Goal: Task Accomplishment & Management: Use online tool/utility

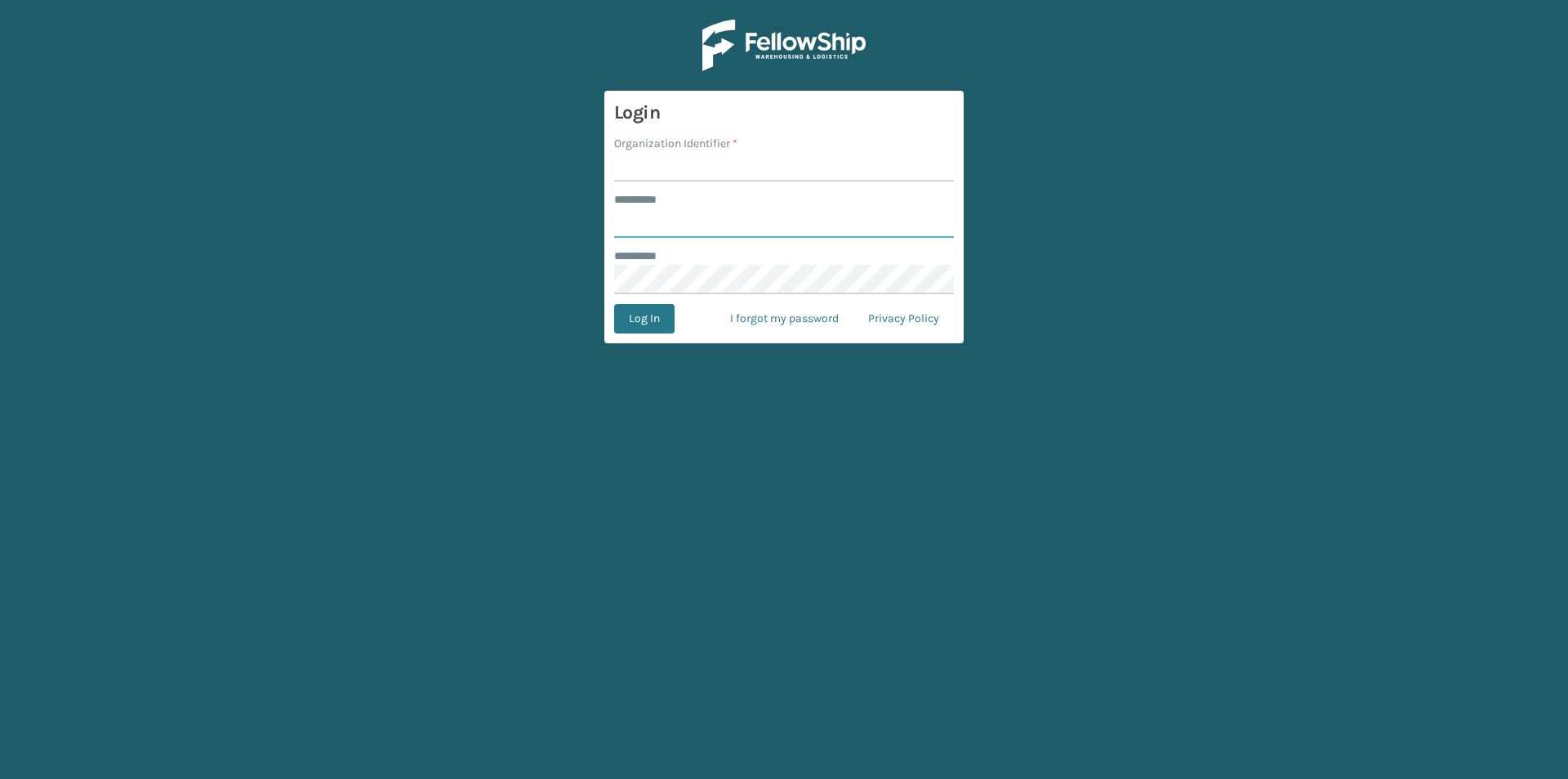
type input "******"
click at [664, 172] on input "Organization Identifier *" at bounding box center [784, 166] width 339 height 29
type input "SuperAdminOrganization"
click at [635, 321] on button "Log In" at bounding box center [644, 318] width 61 height 29
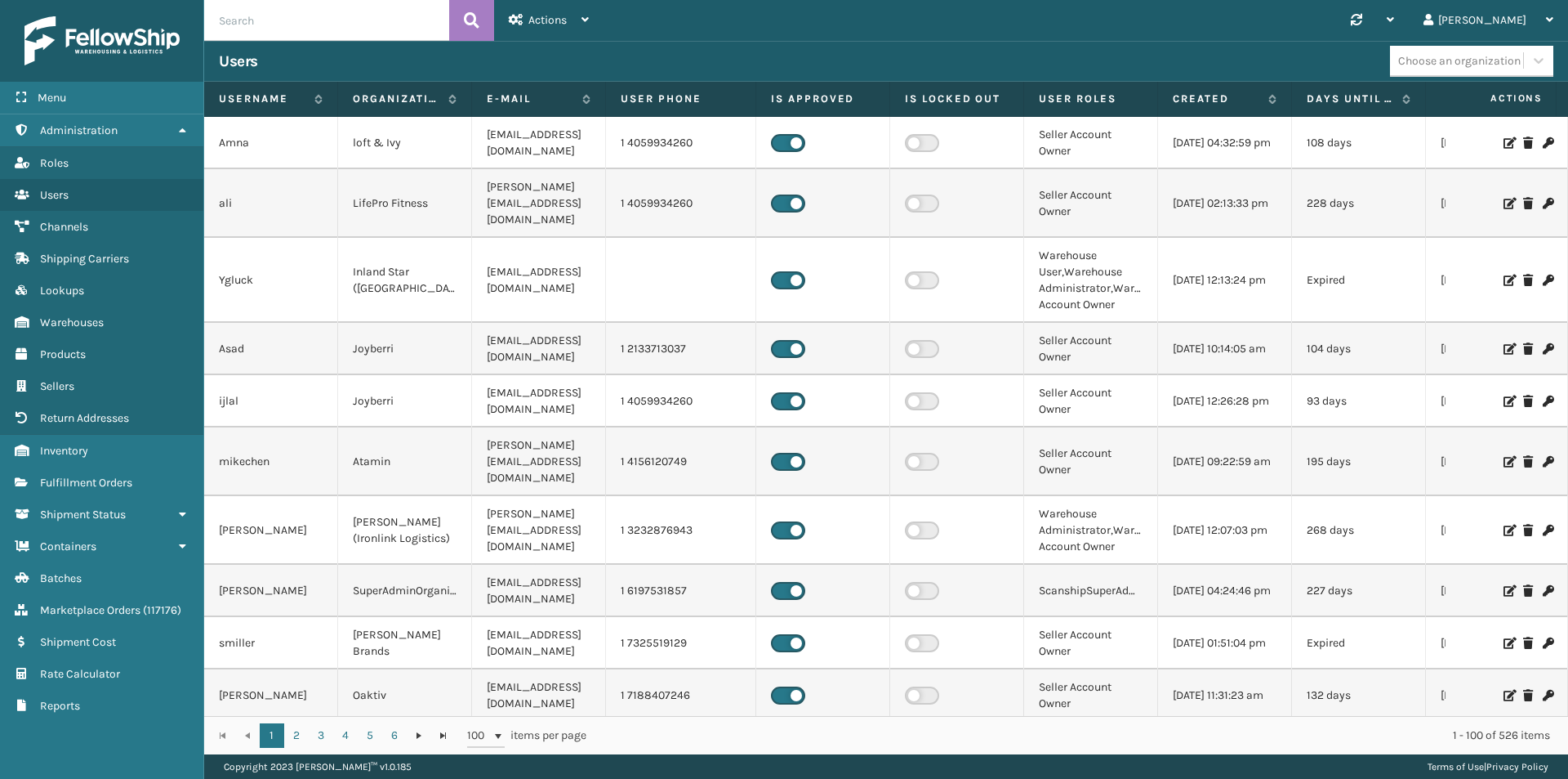
click at [99, 36] on img at bounding box center [102, 40] width 155 height 49
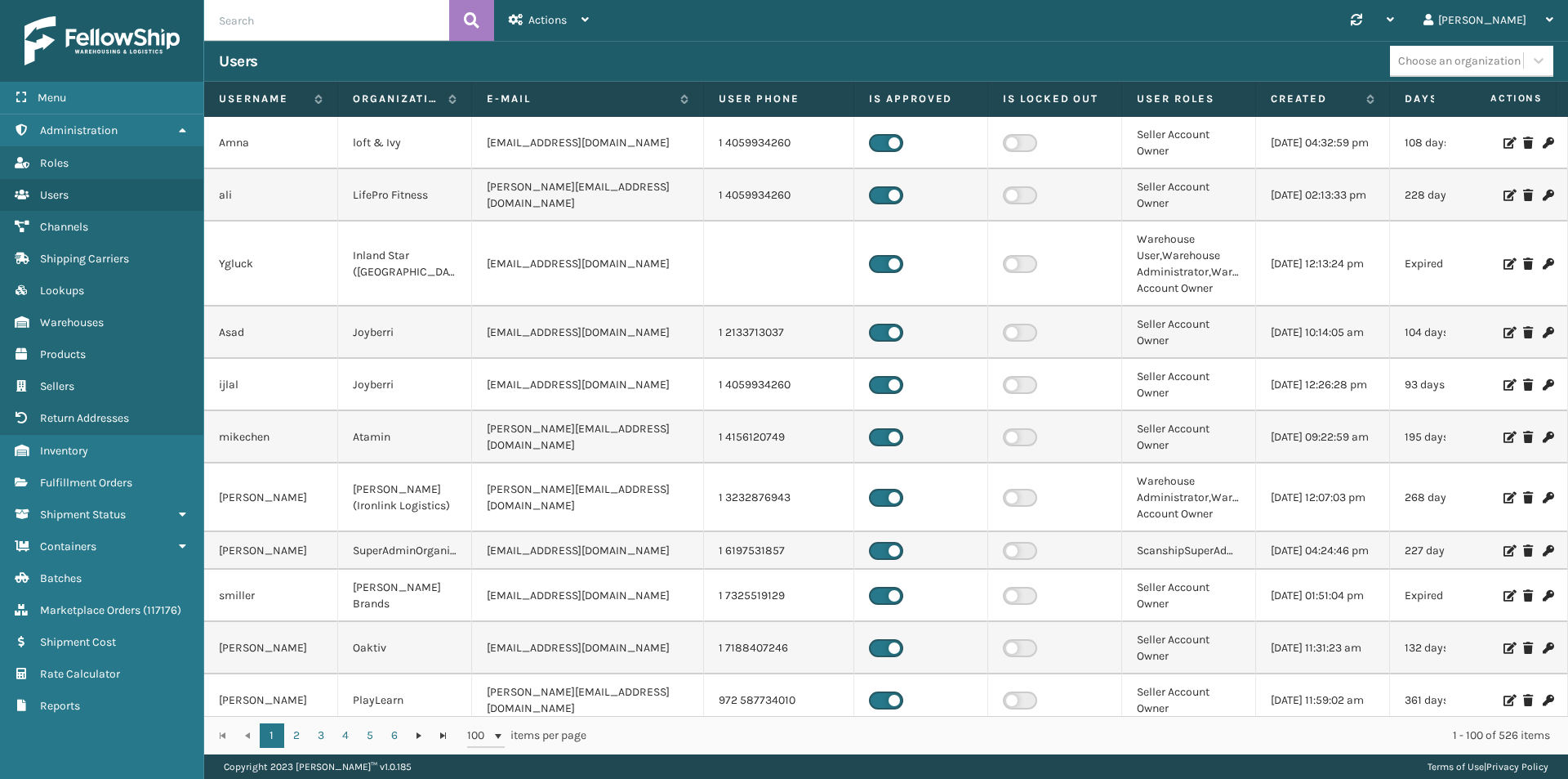
drag, startPoint x: 603, startPoint y: 95, endPoint x: 701, endPoint y: 103, distance: 98.3
click at [701, 103] on span at bounding box center [700, 254] width 5 height 344
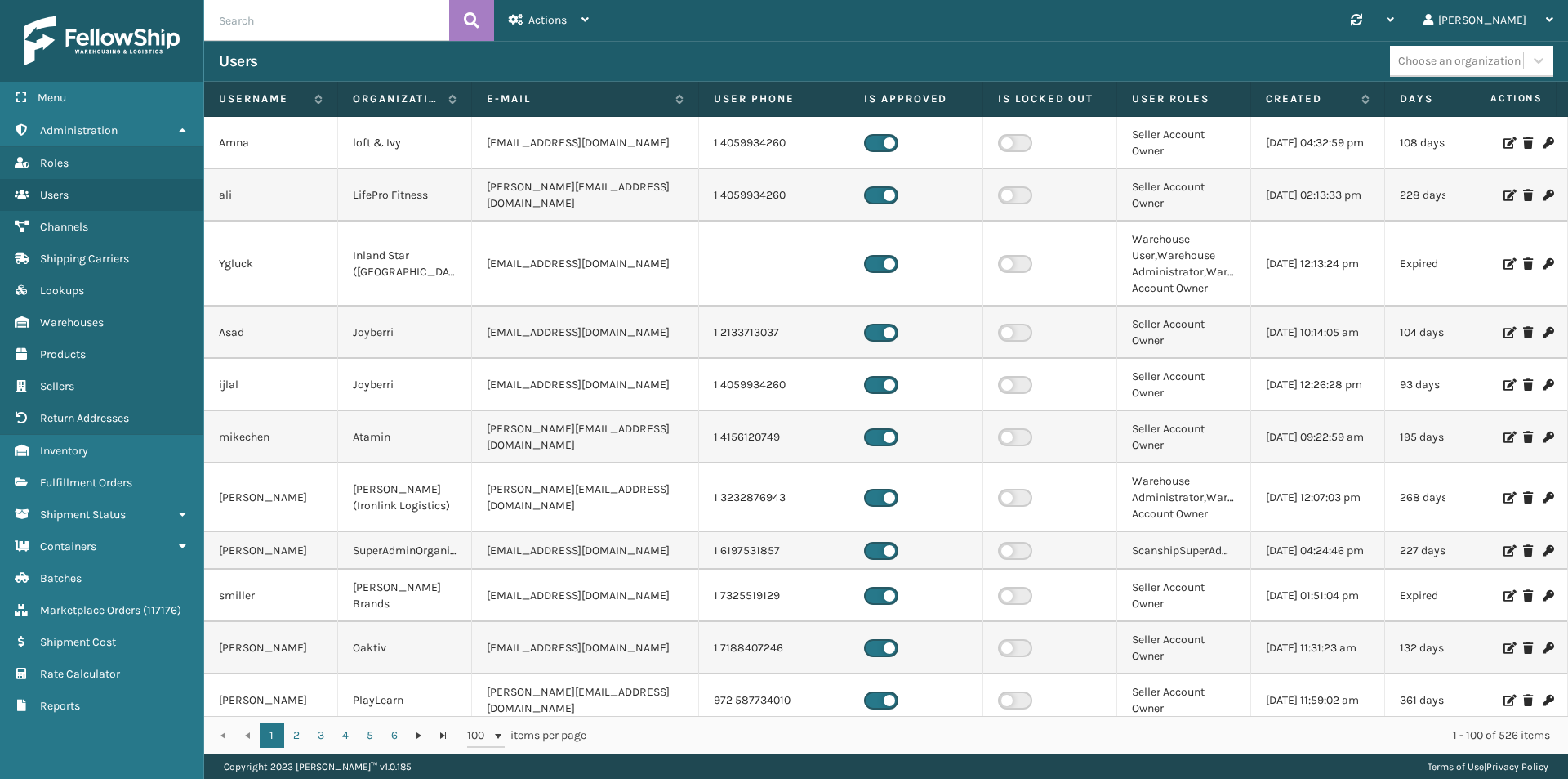
click at [696, 106] on span at bounding box center [696, 254] width 5 height 344
click at [74, 487] on span "Fulfillment Orders" at bounding box center [86, 482] width 92 height 14
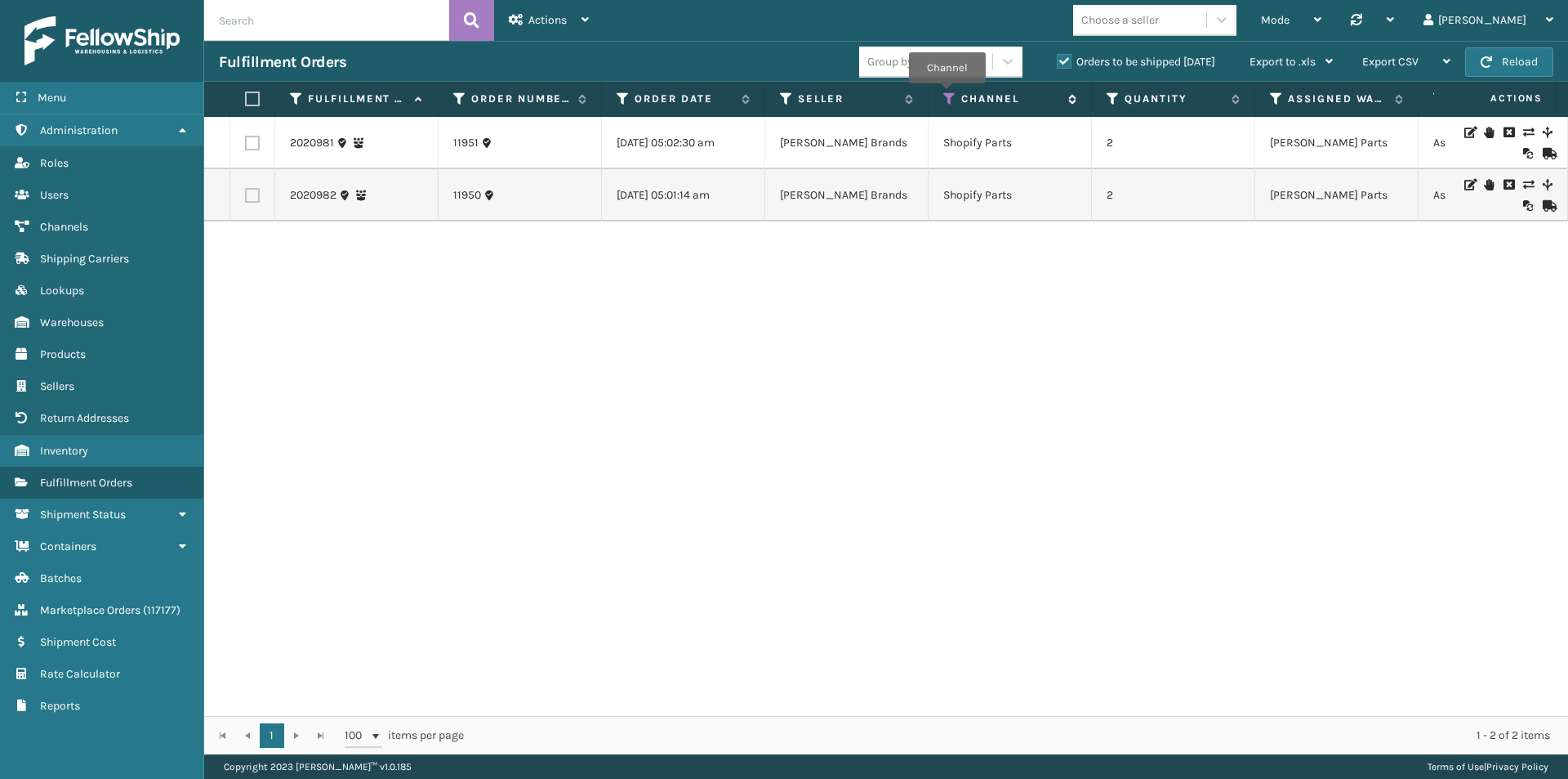
click at [949, 93] on icon at bounding box center [949, 99] width 13 height 15
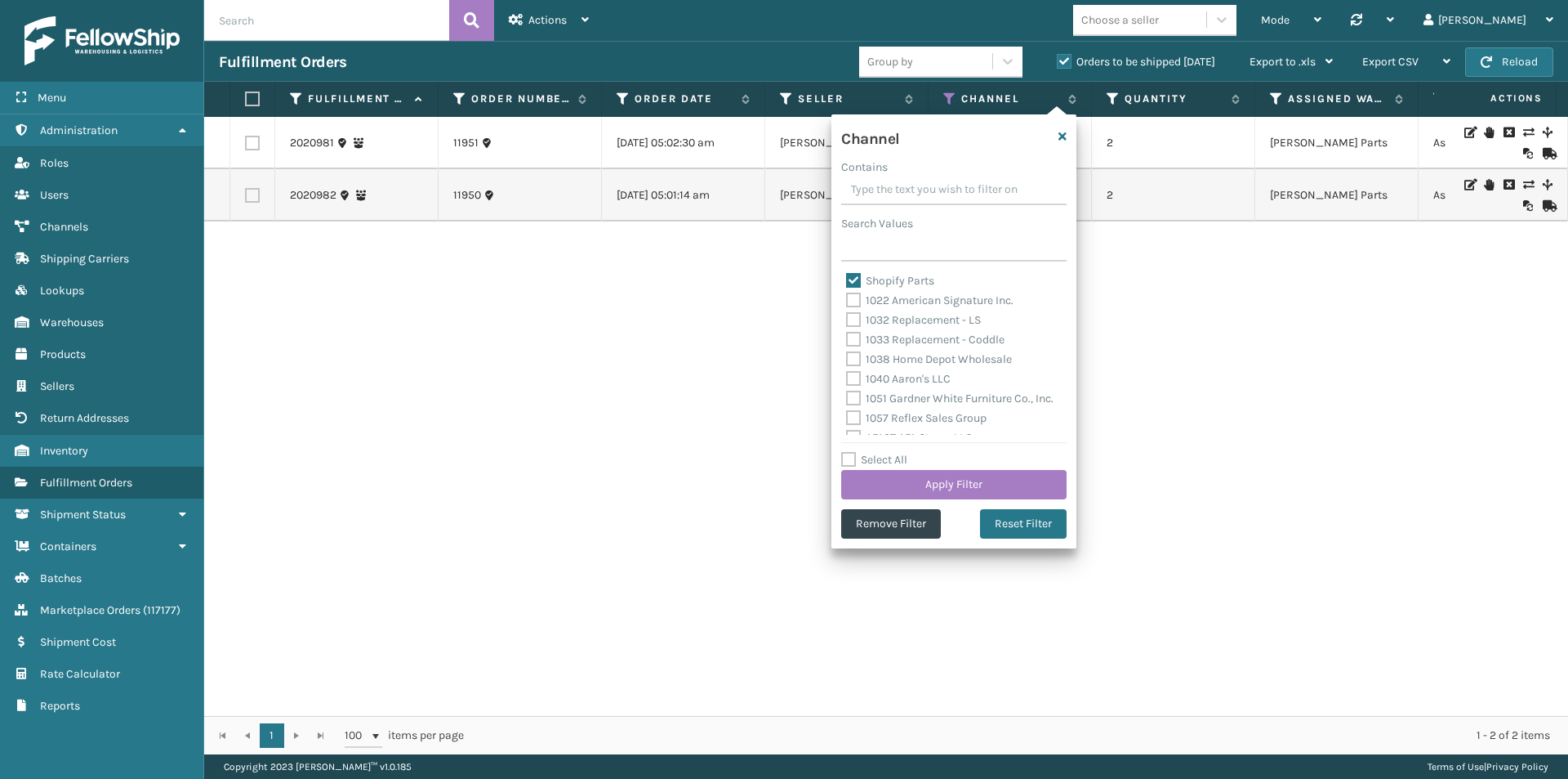
click at [855, 283] on label "Shopify Parts" at bounding box center [890, 281] width 88 height 14
click at [846, 282] on input "Shopify Parts" at bounding box center [846, 277] width 1 height 11
checkbox input "false"
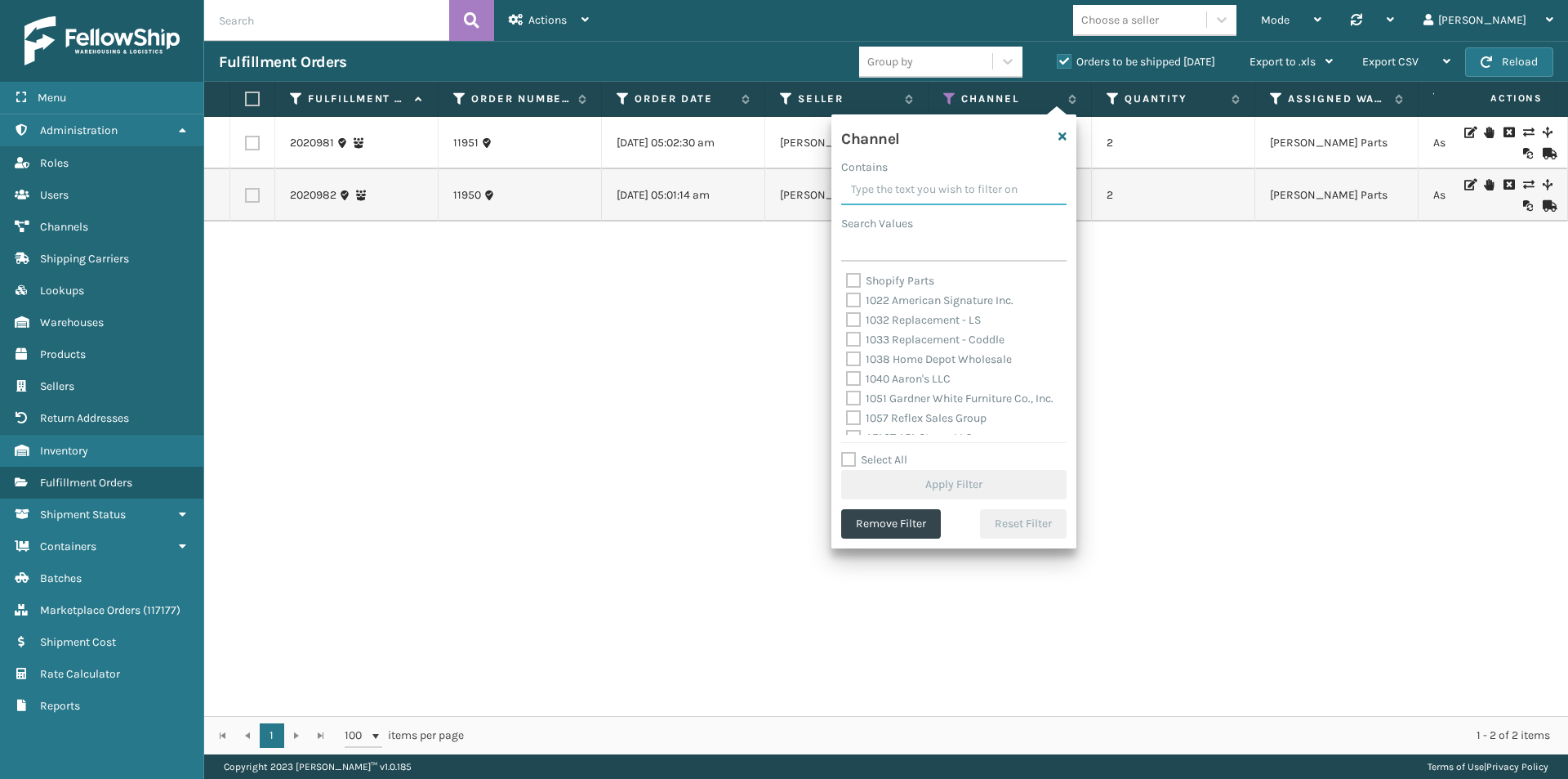
click at [956, 193] on input "Contains" at bounding box center [954, 190] width 226 height 29
click at [1206, 20] on div "Choose a seller" at bounding box center [1139, 20] width 133 height 27
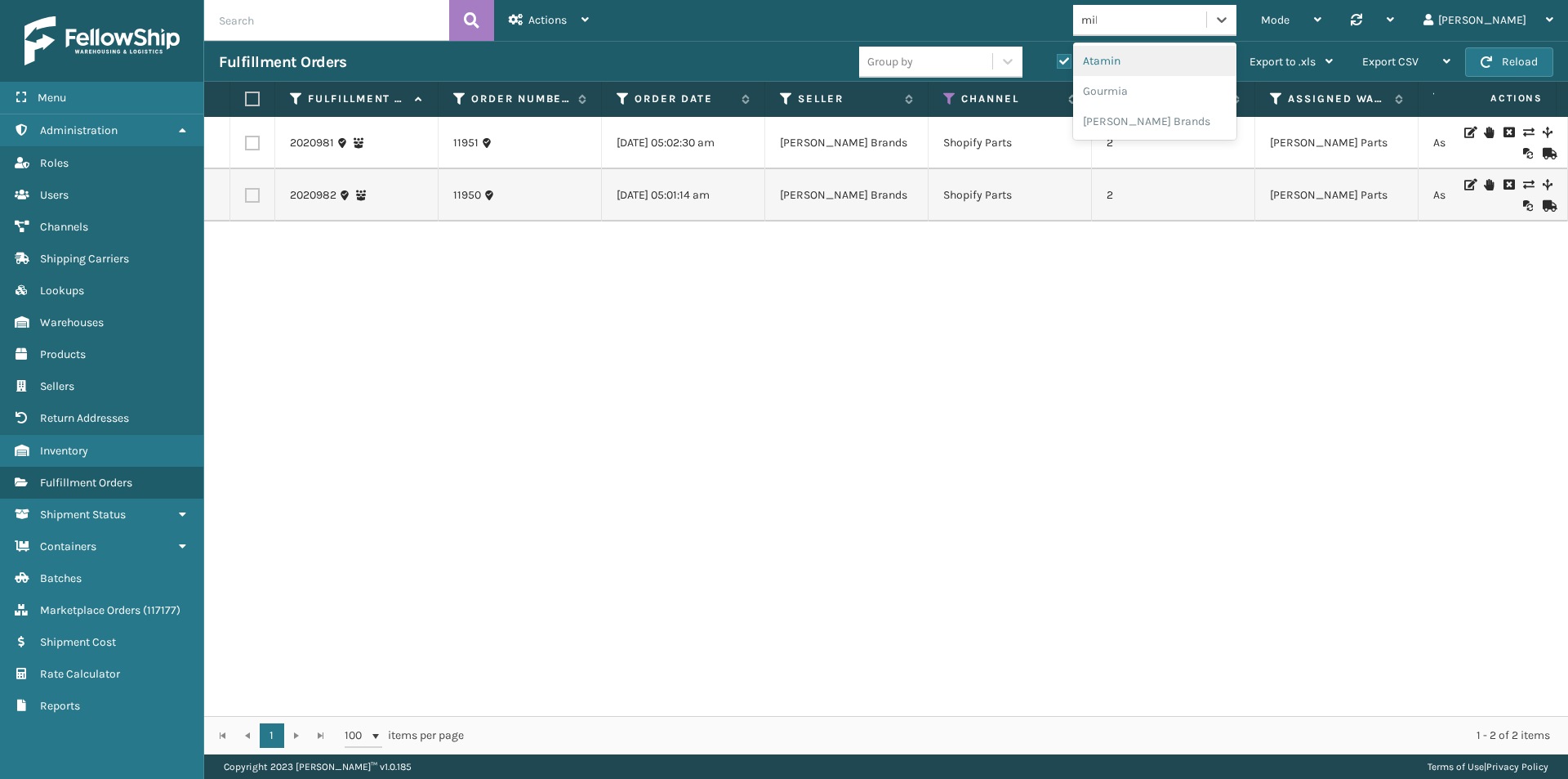
type input "mill"
click at [1197, 47] on div "[PERSON_NAME] Brands" at bounding box center [1155, 61] width 164 height 30
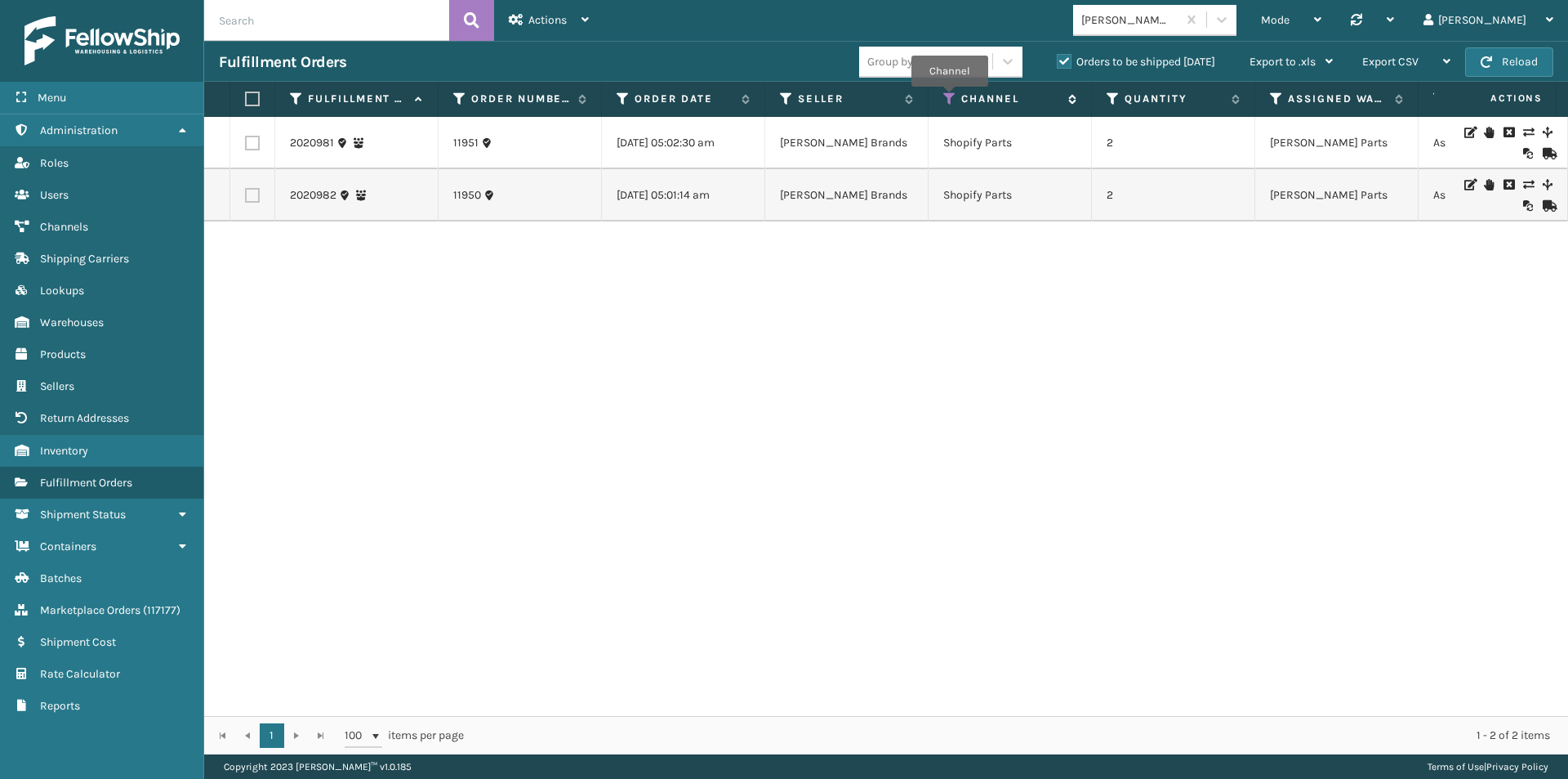
click at [949, 98] on icon at bounding box center [949, 99] width 13 height 15
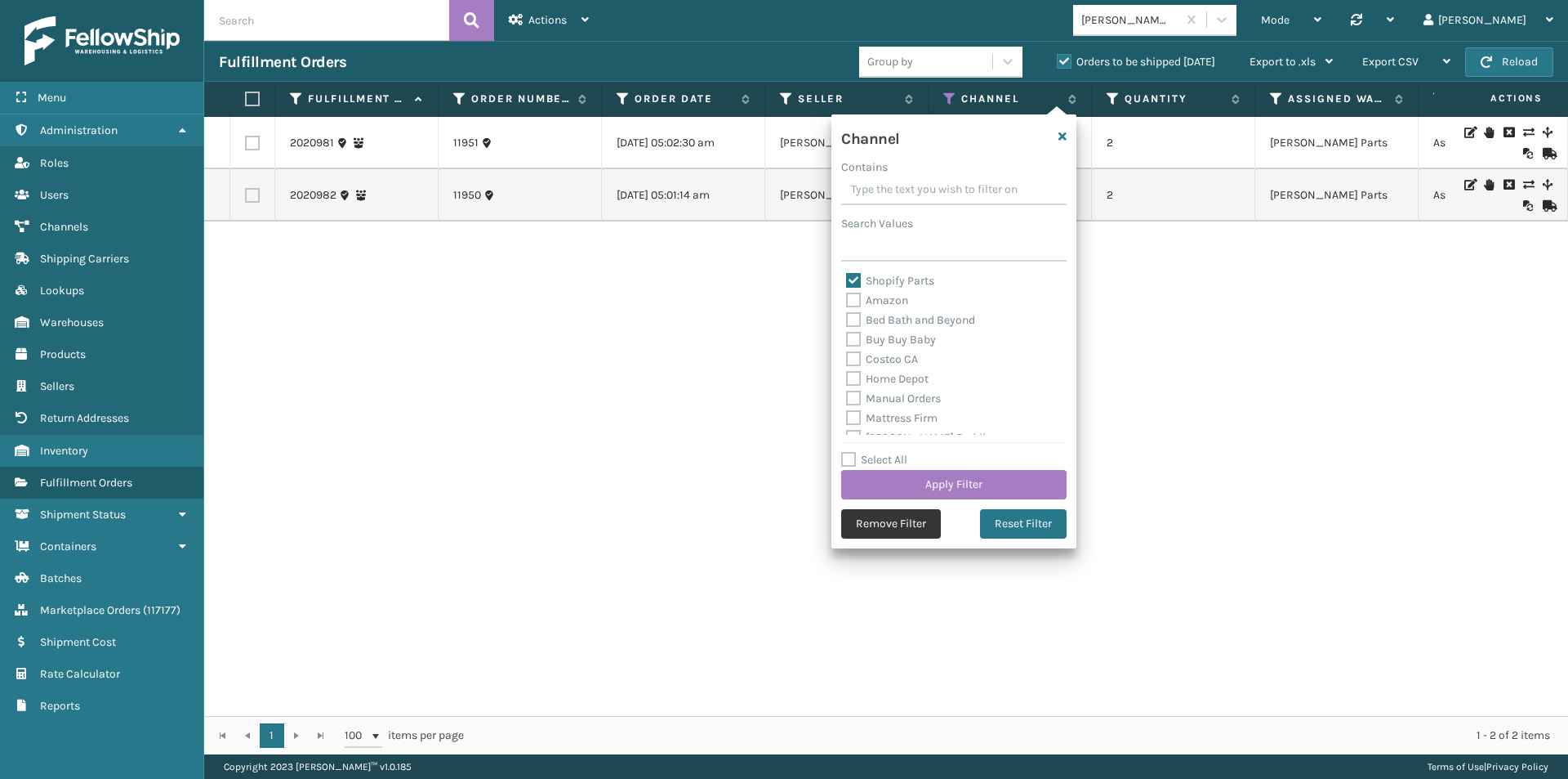
click at [875, 516] on button "Remove Filter" at bounding box center [891, 523] width 100 height 29
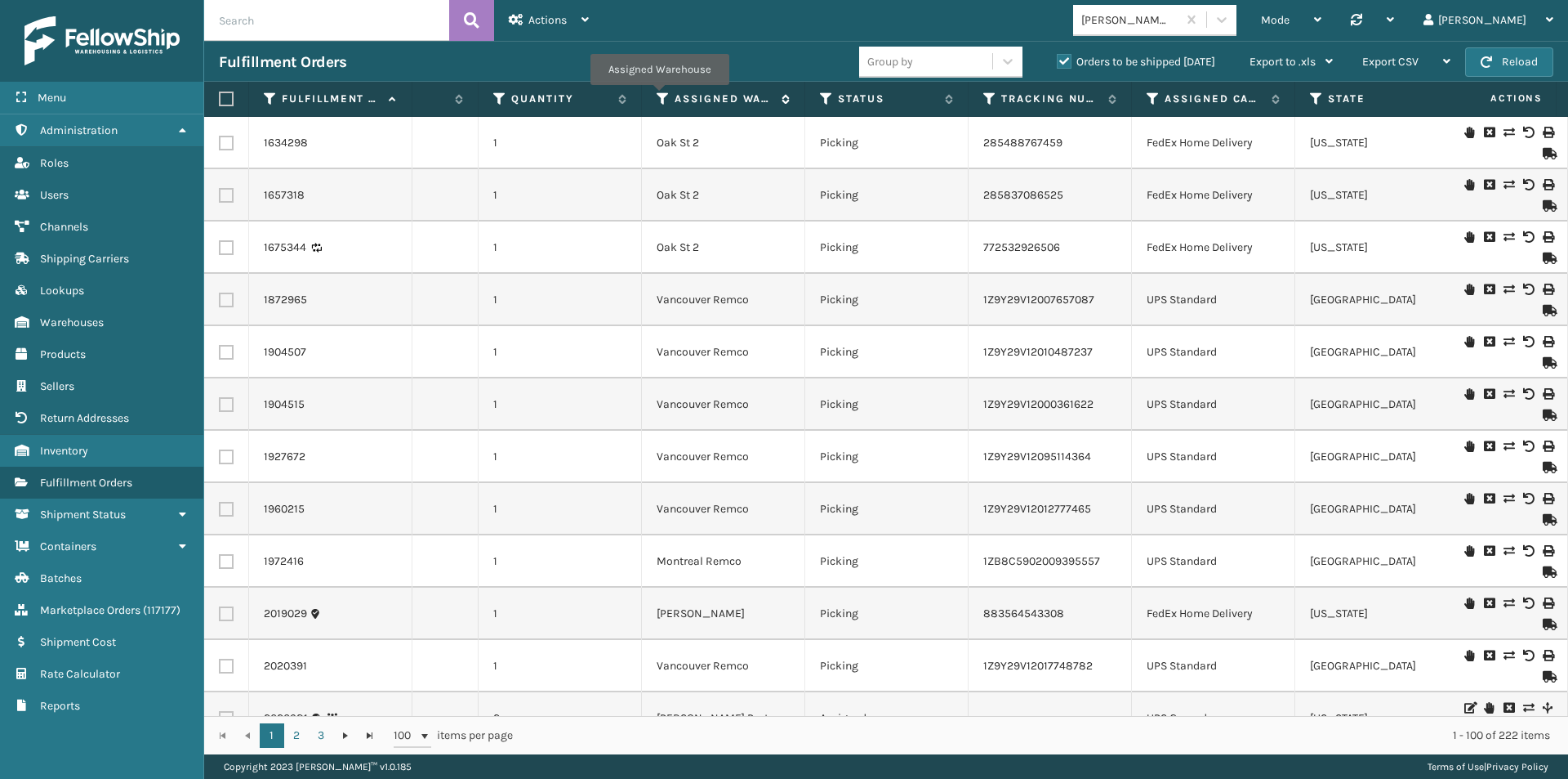
click at [659, 97] on icon at bounding box center [663, 99] width 13 height 15
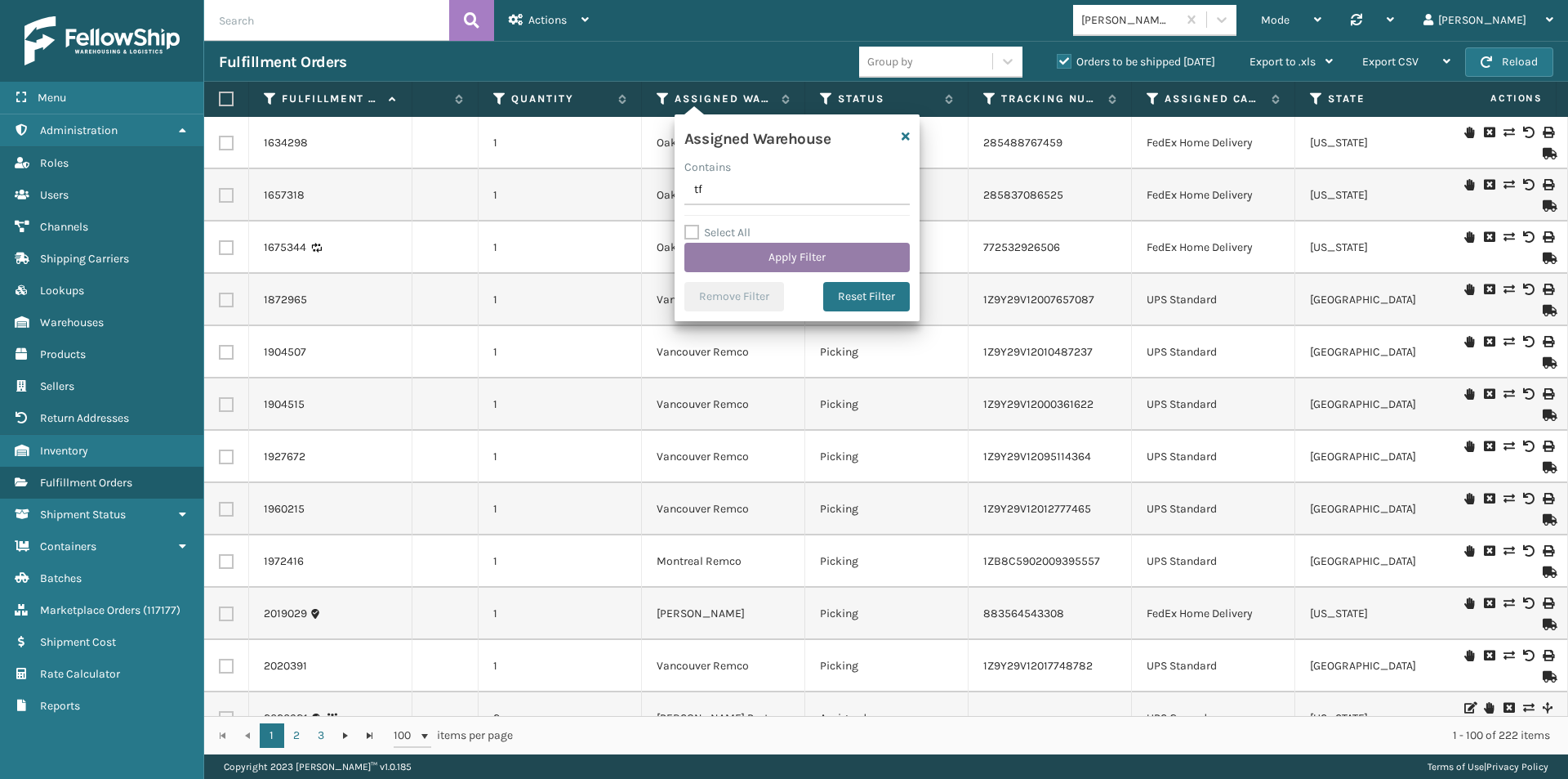
type input "tfm"
click at [741, 201] on input "tfm" at bounding box center [797, 190] width 226 height 29
drag, startPoint x: 744, startPoint y: 196, endPoint x: 674, endPoint y: 181, distance: 71.6
click at [677, 181] on div "Assigned Warehouse Contains tfm Select All Apply Filter Remove Filter Reset Fil…" at bounding box center [796, 218] width 245 height 207
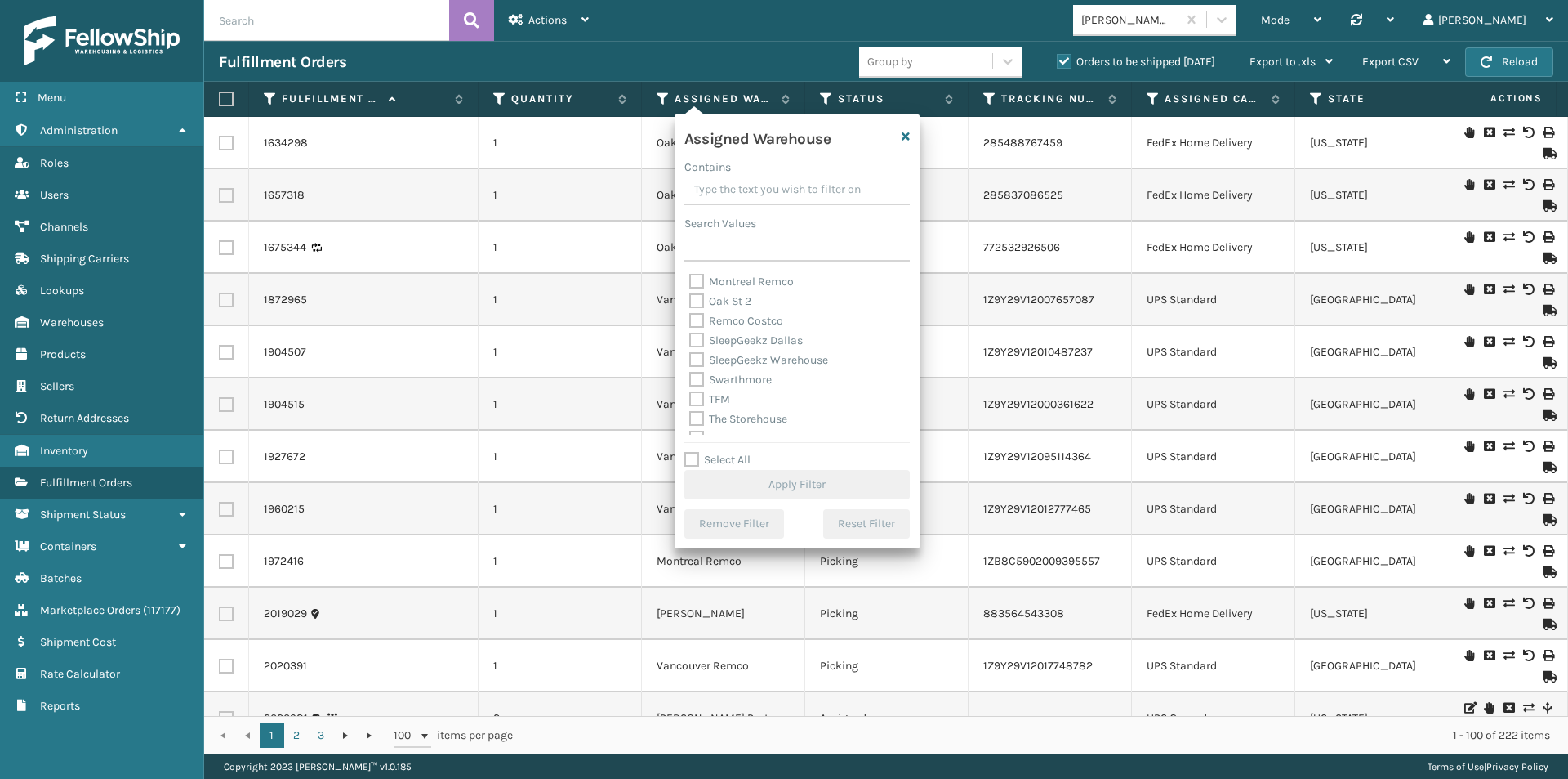
scroll to position [405, 0]
click at [699, 380] on label "TFM" at bounding box center [709, 386] width 41 height 14
click at [690, 380] on input "TFM" at bounding box center [689, 381] width 1 height 11
checkbox input "true"
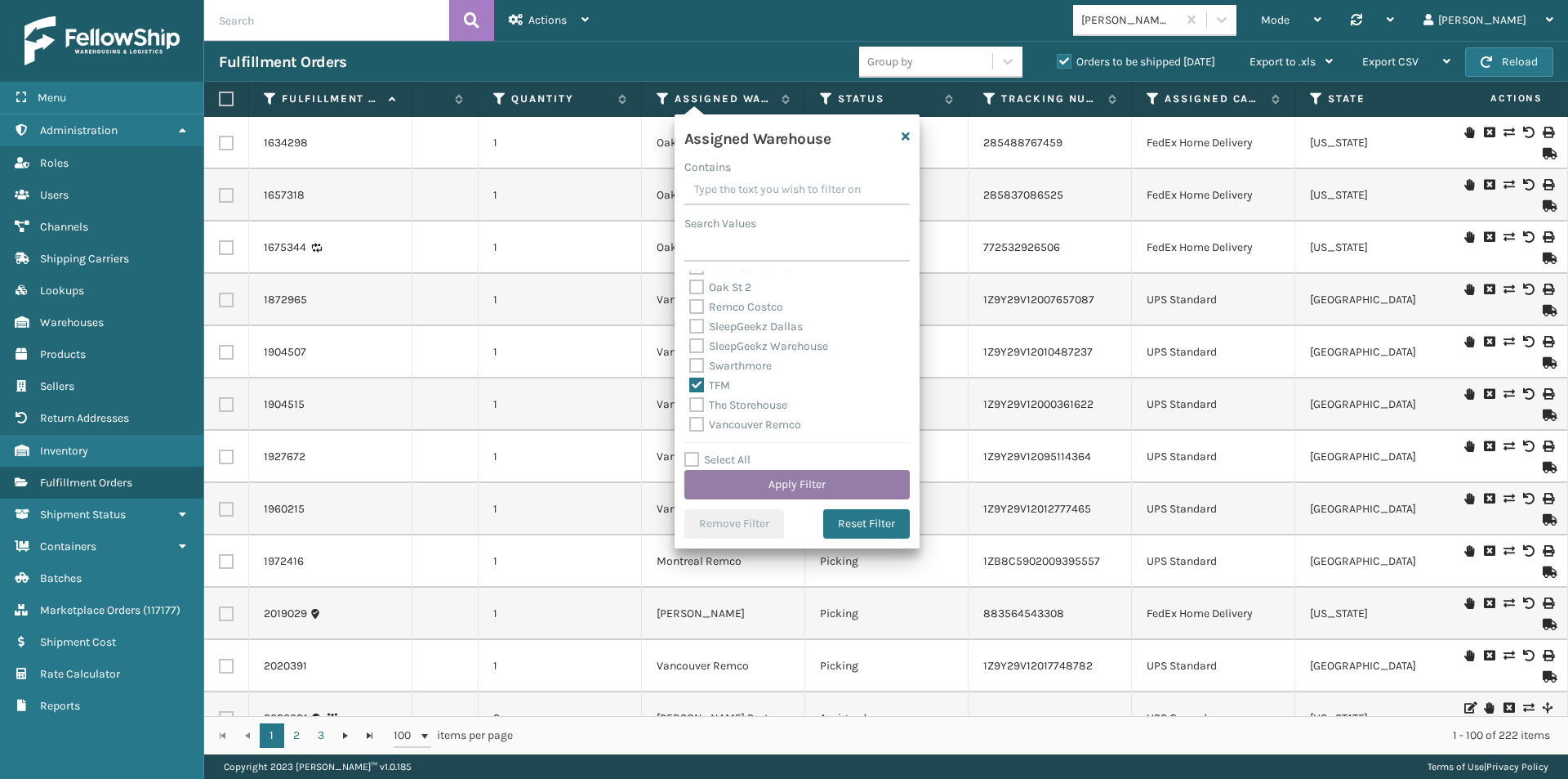
click at [807, 487] on button "Apply Filter" at bounding box center [797, 483] width 226 height 29
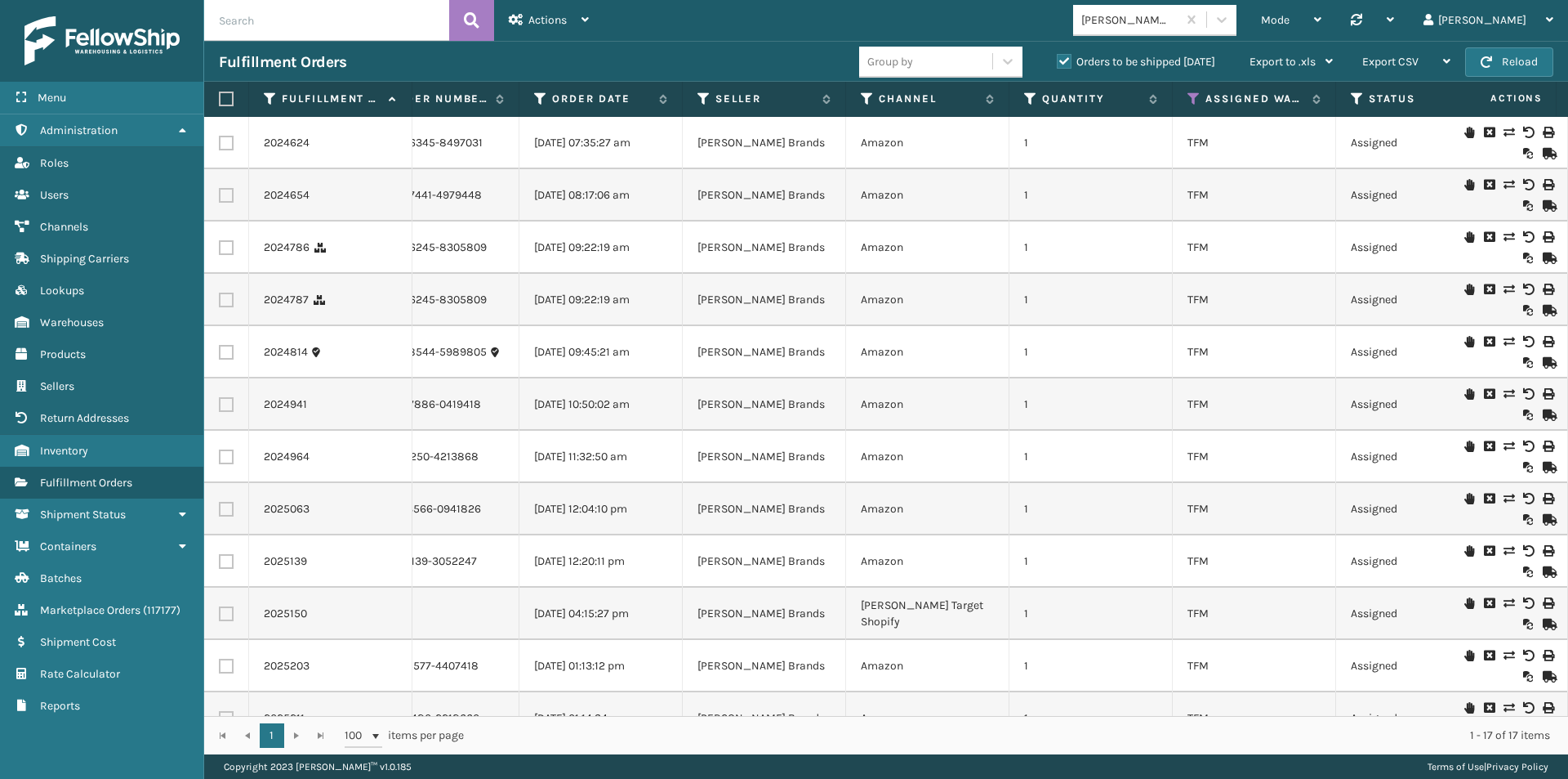
scroll to position [0, 0]
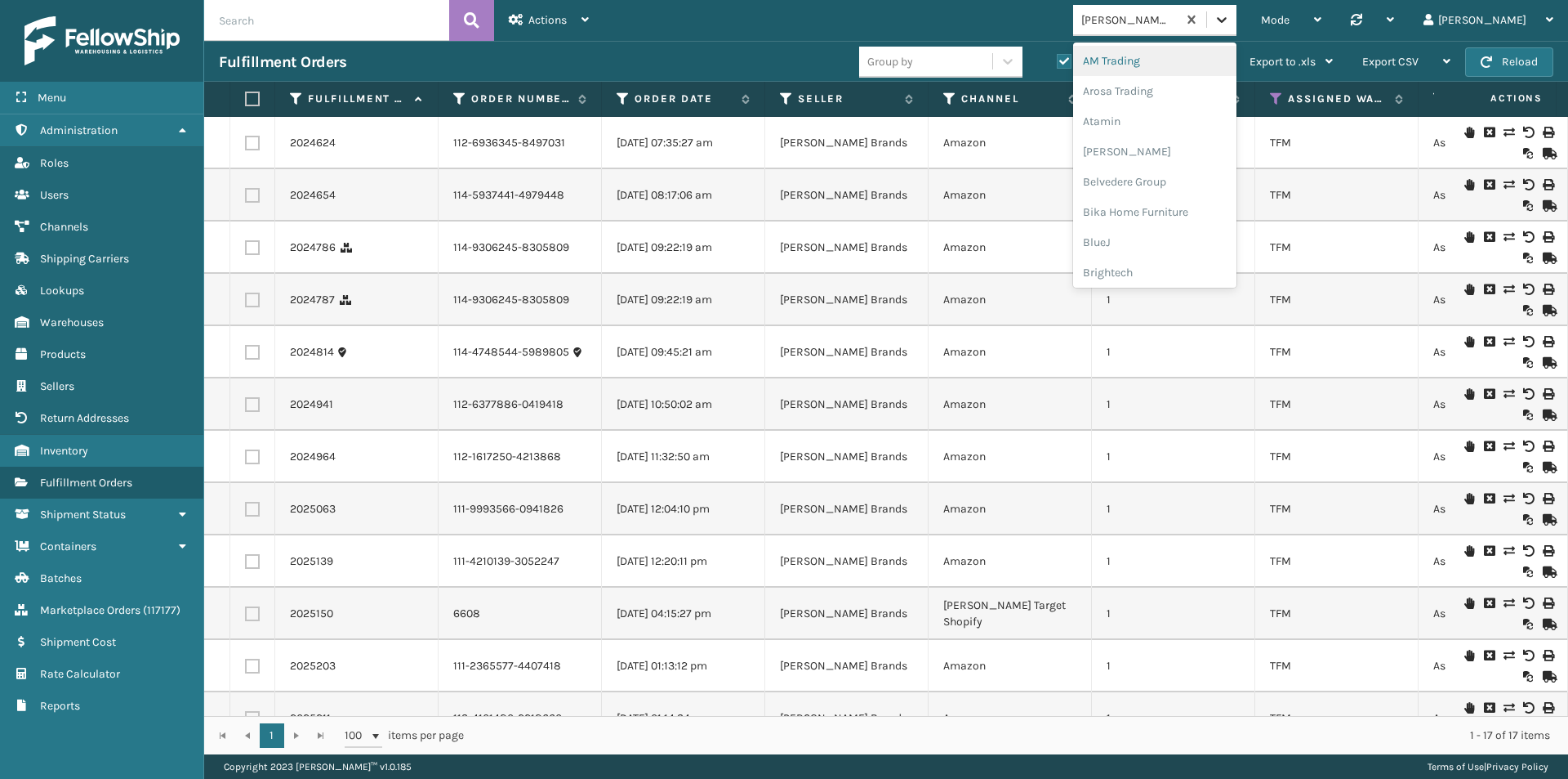
click at [1230, 22] on icon at bounding box center [1222, 19] width 16 height 16
click at [1172, 129] on div "FoamTex" at bounding box center [1155, 127] width 164 height 30
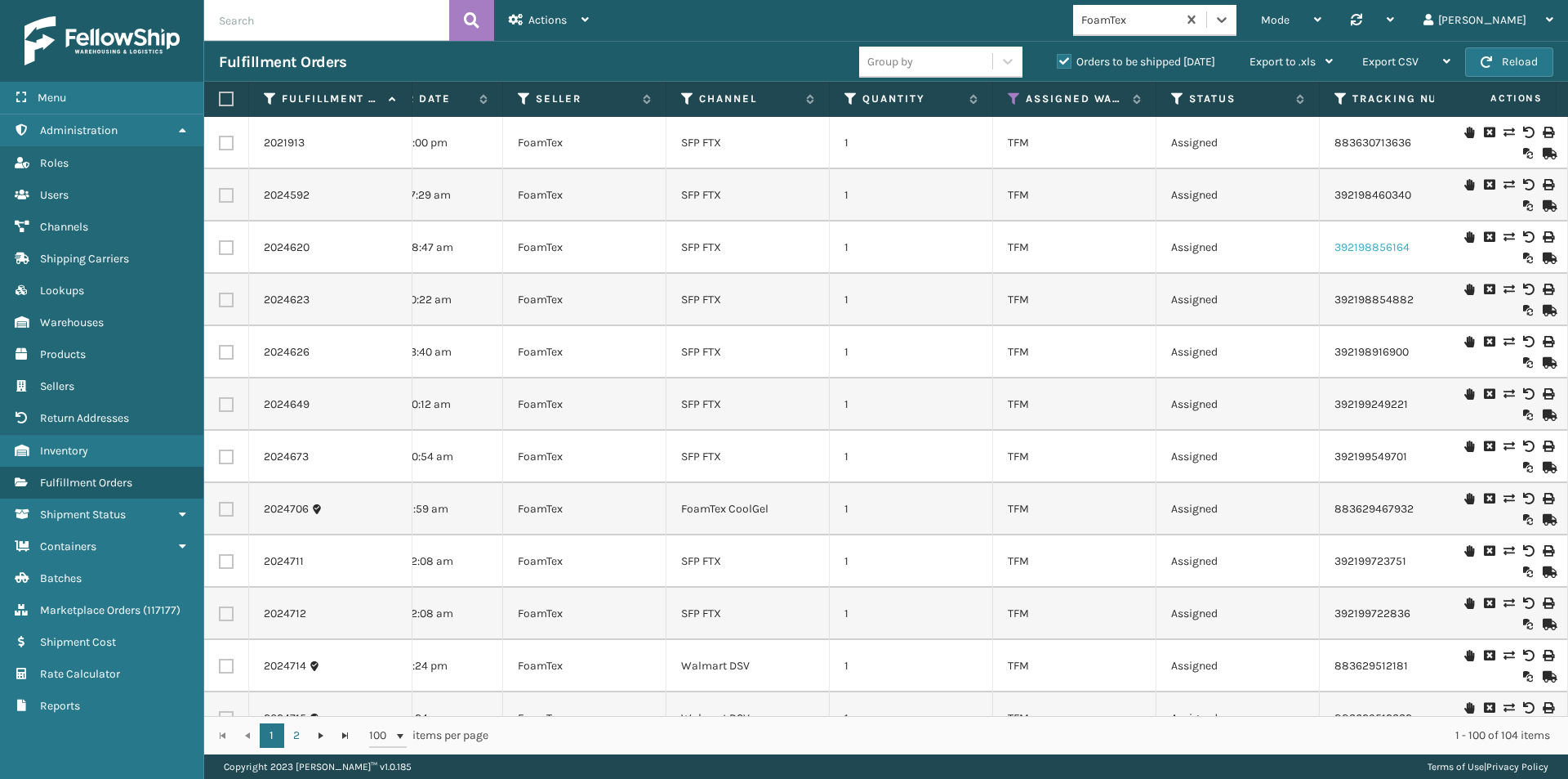
click at [1375, 249] on link "392198856164" at bounding box center [1371, 248] width 75 height 14
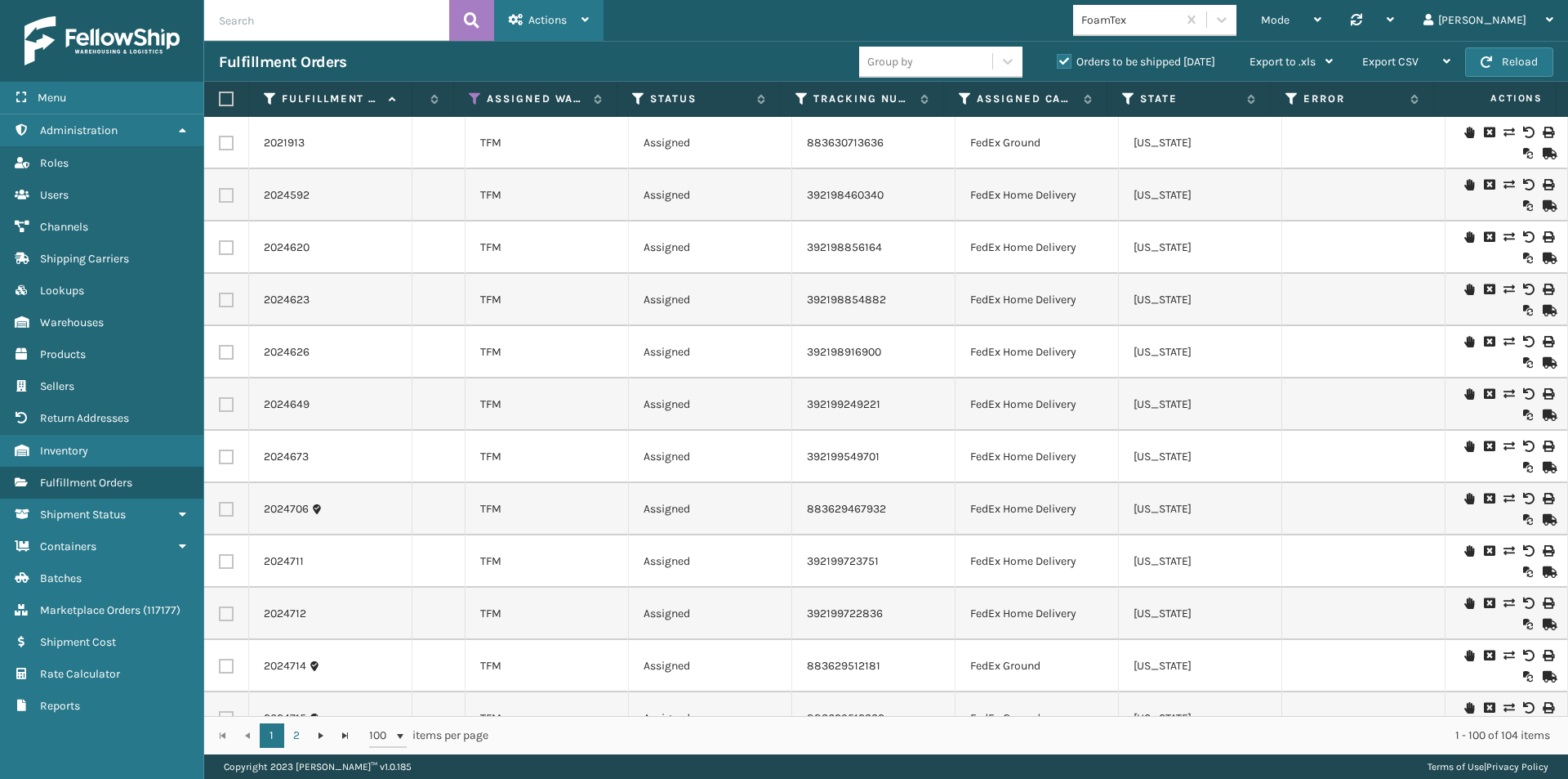
click at [532, 13] on span "Actions" at bounding box center [547, 20] width 38 height 14
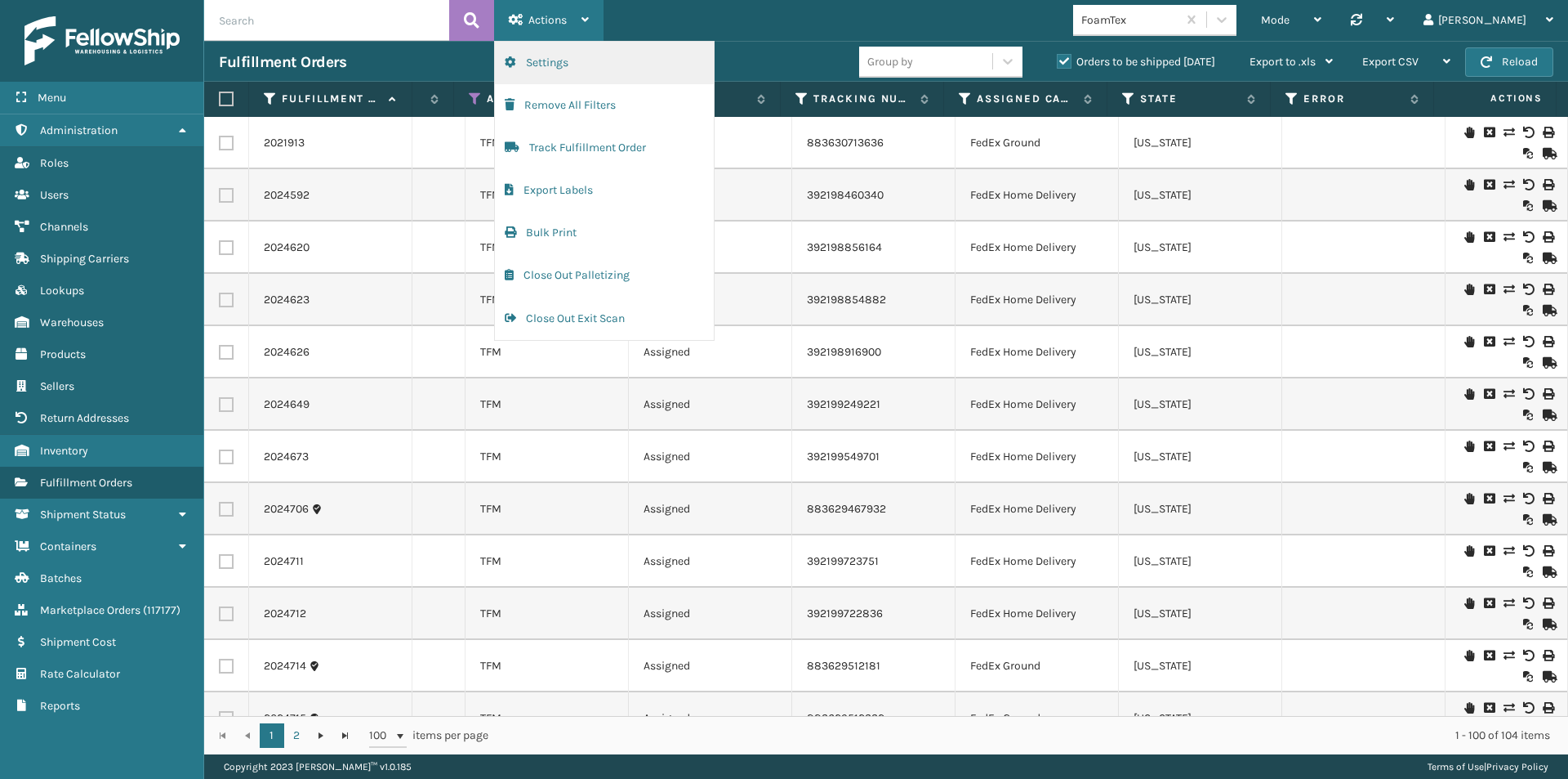
click at [544, 56] on button "Settings" at bounding box center [604, 63] width 219 height 43
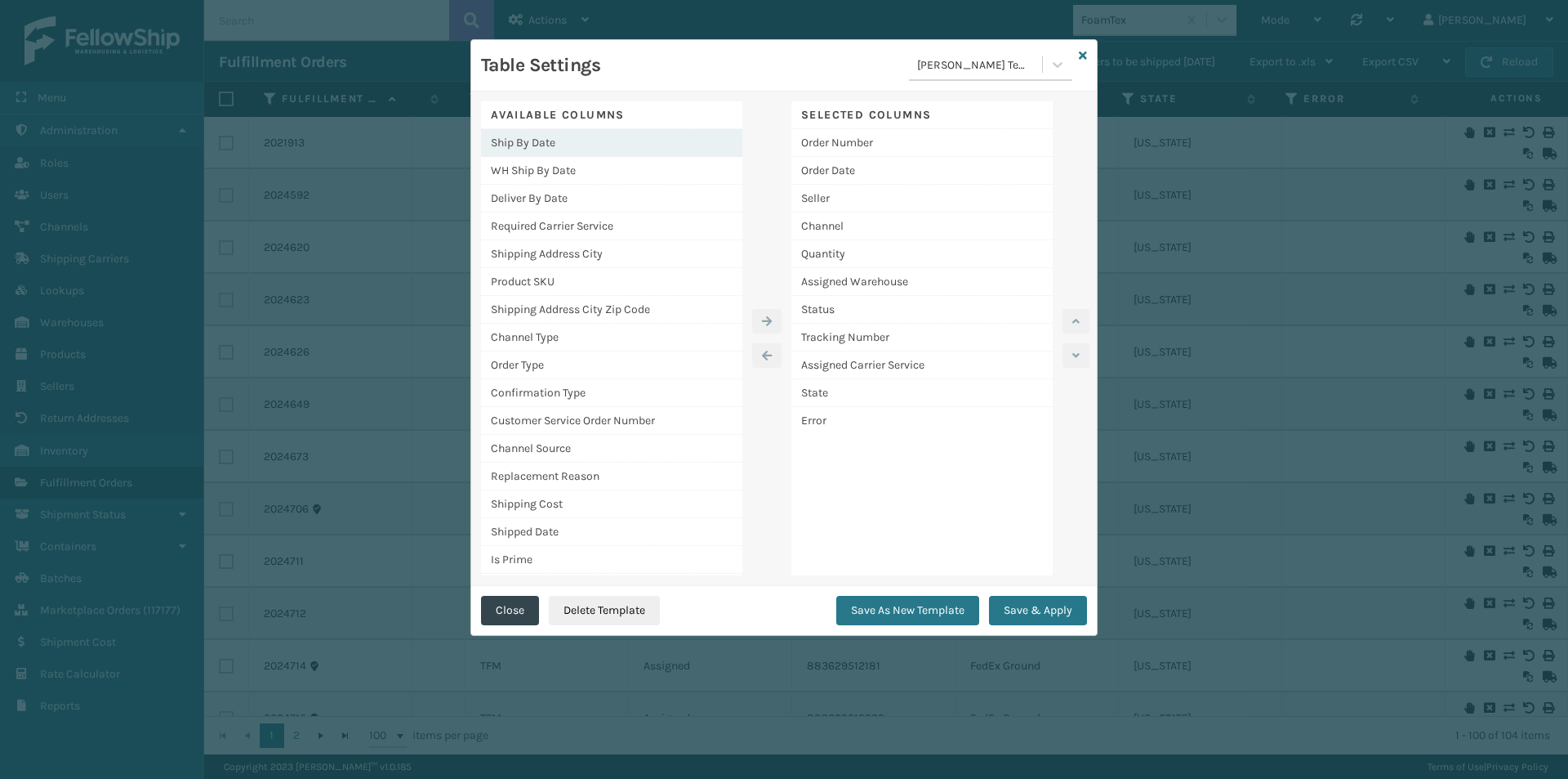
click at [546, 142] on div "Ship By Date" at bounding box center [612, 143] width 261 height 28
click at [768, 327] on button "button" at bounding box center [766, 321] width 29 height 25
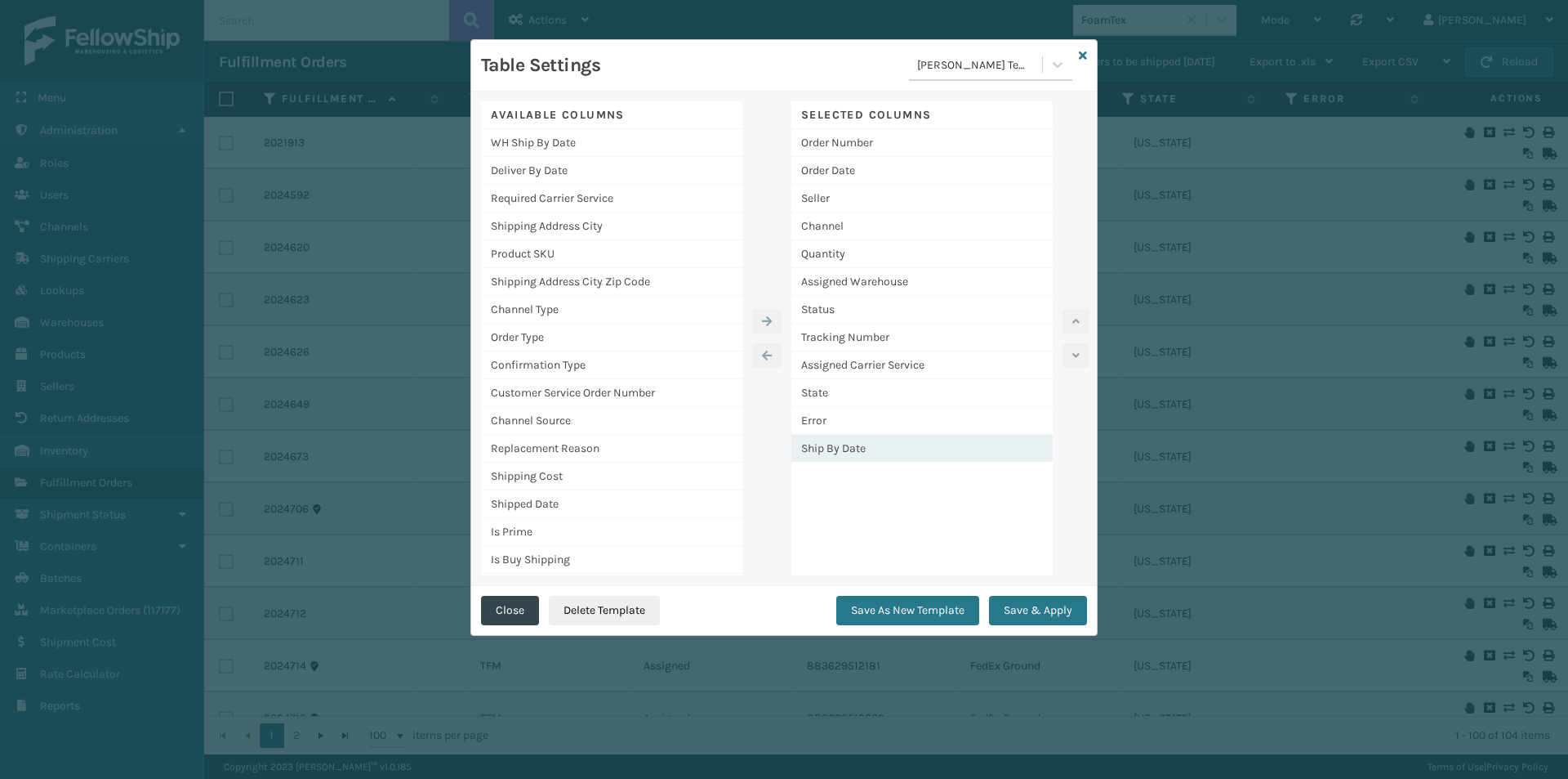
click at [850, 451] on div "Ship By Date" at bounding box center [922, 447] width 261 height 27
click at [1076, 321] on icon "button" at bounding box center [1075, 321] width 7 height 11
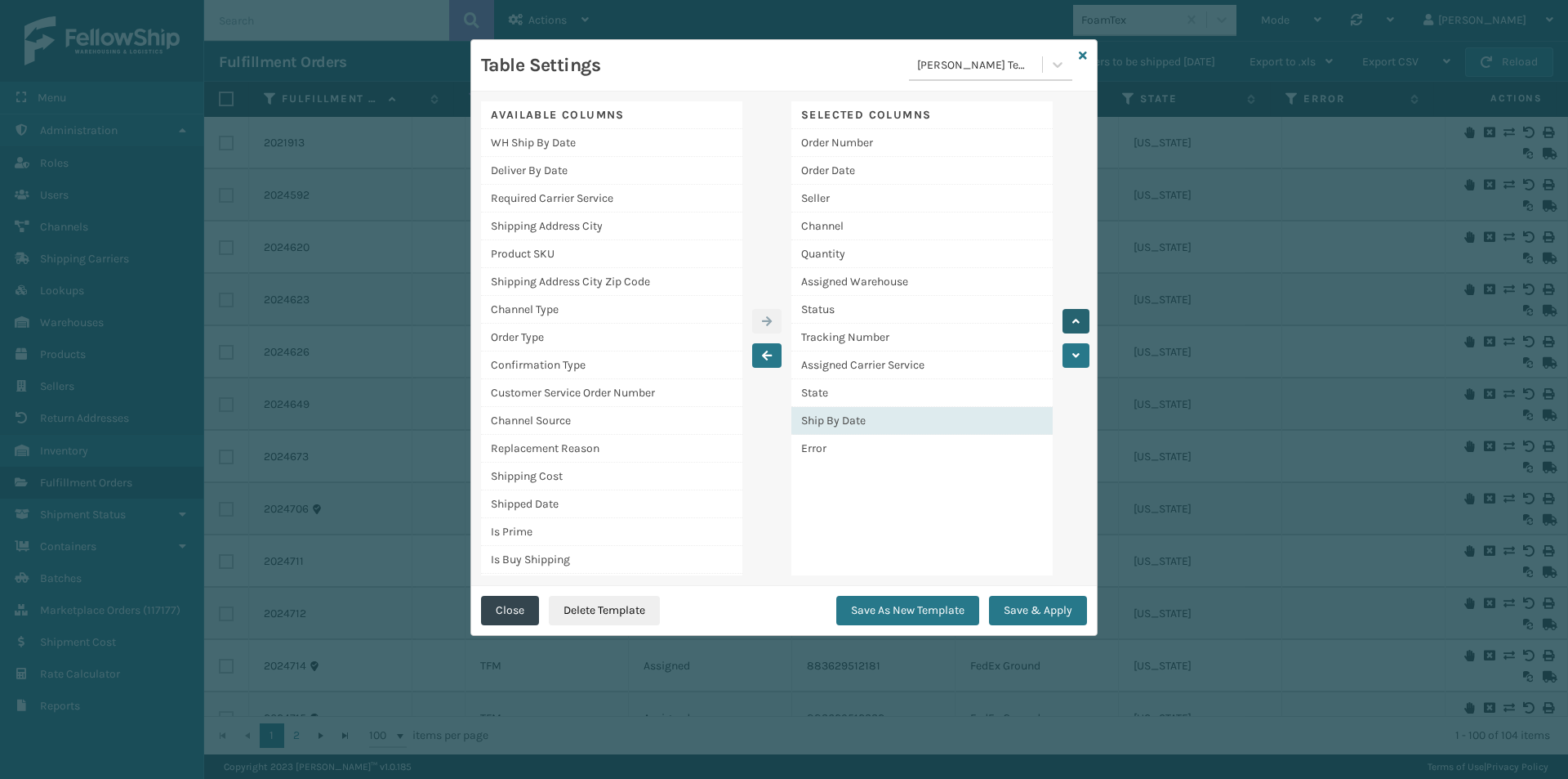
click at [1076, 321] on icon "button" at bounding box center [1075, 321] width 7 height 11
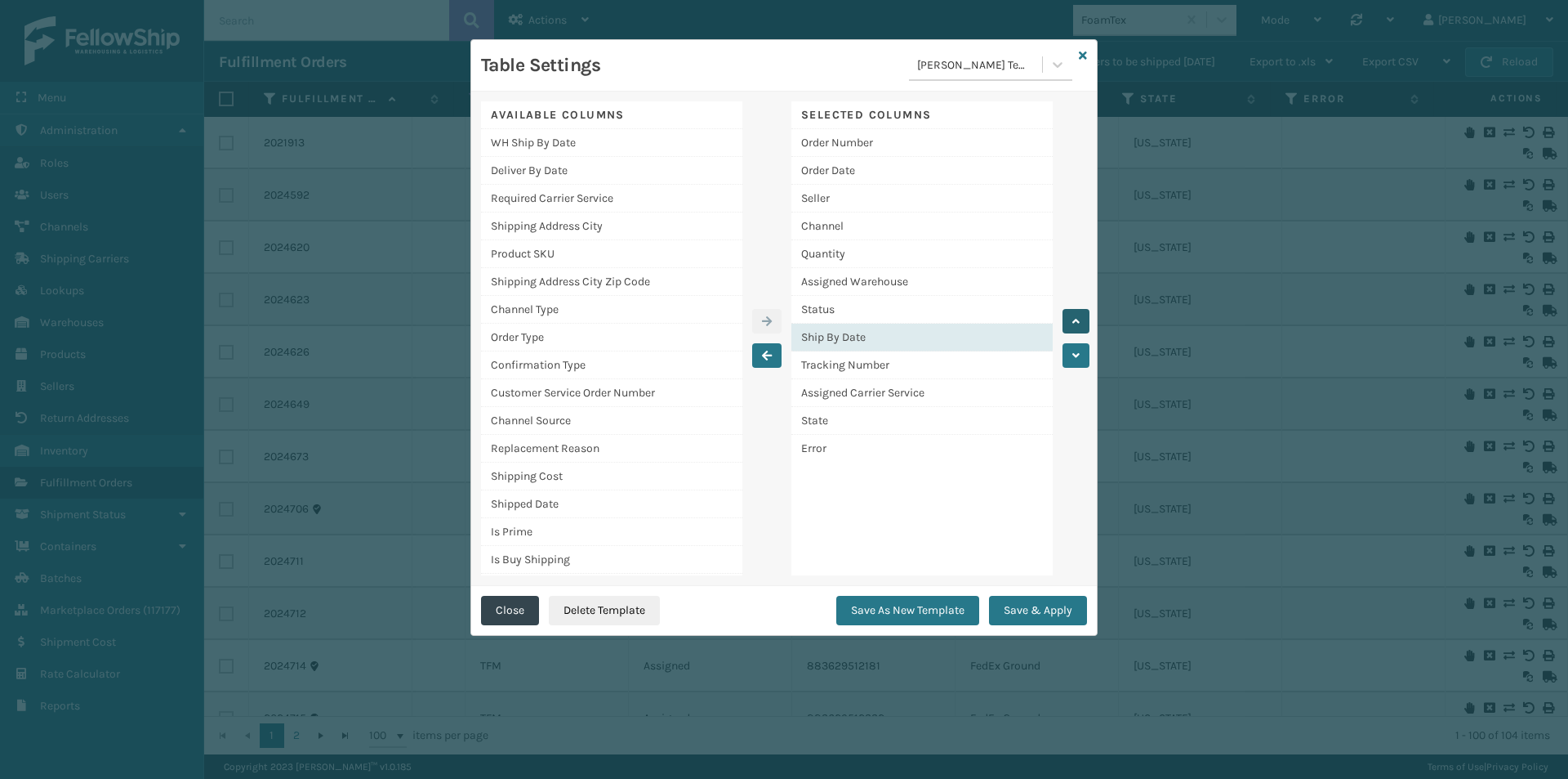
click at [1076, 321] on icon "button" at bounding box center [1075, 321] width 7 height 11
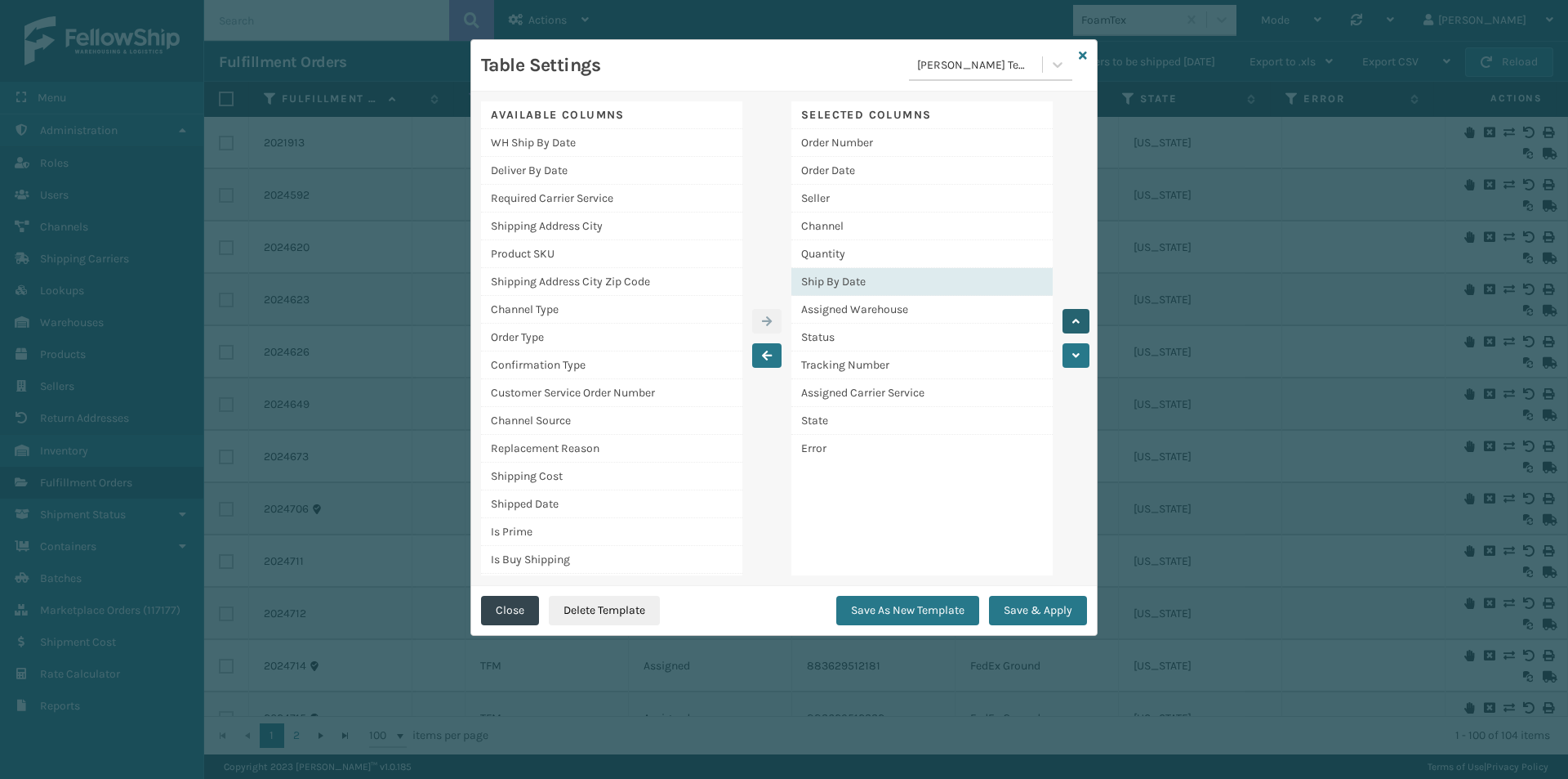
click at [1076, 321] on icon "button" at bounding box center [1075, 321] width 7 height 11
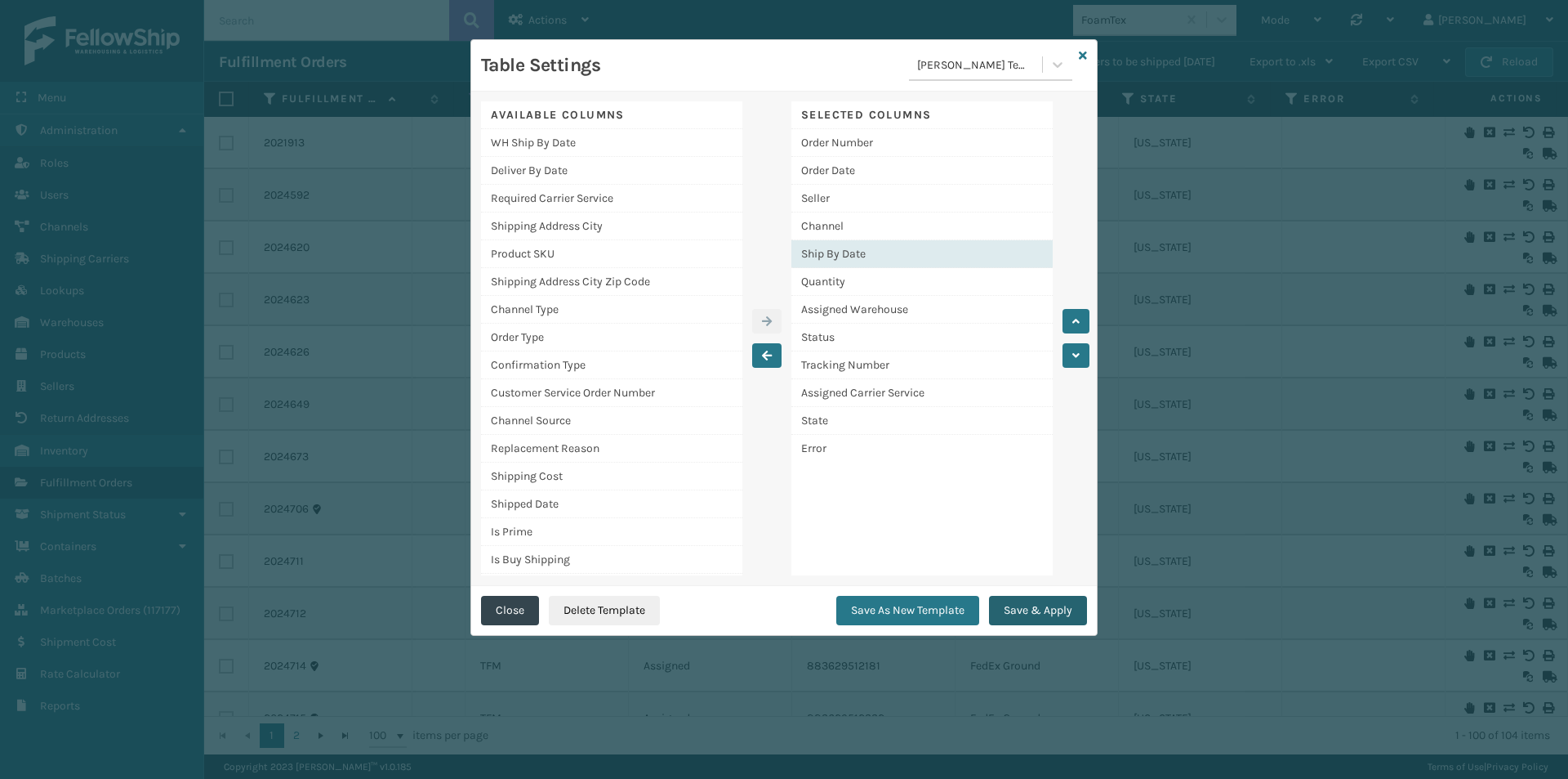
click at [1035, 614] on button "Save & Apply" at bounding box center [1038, 609] width 98 height 29
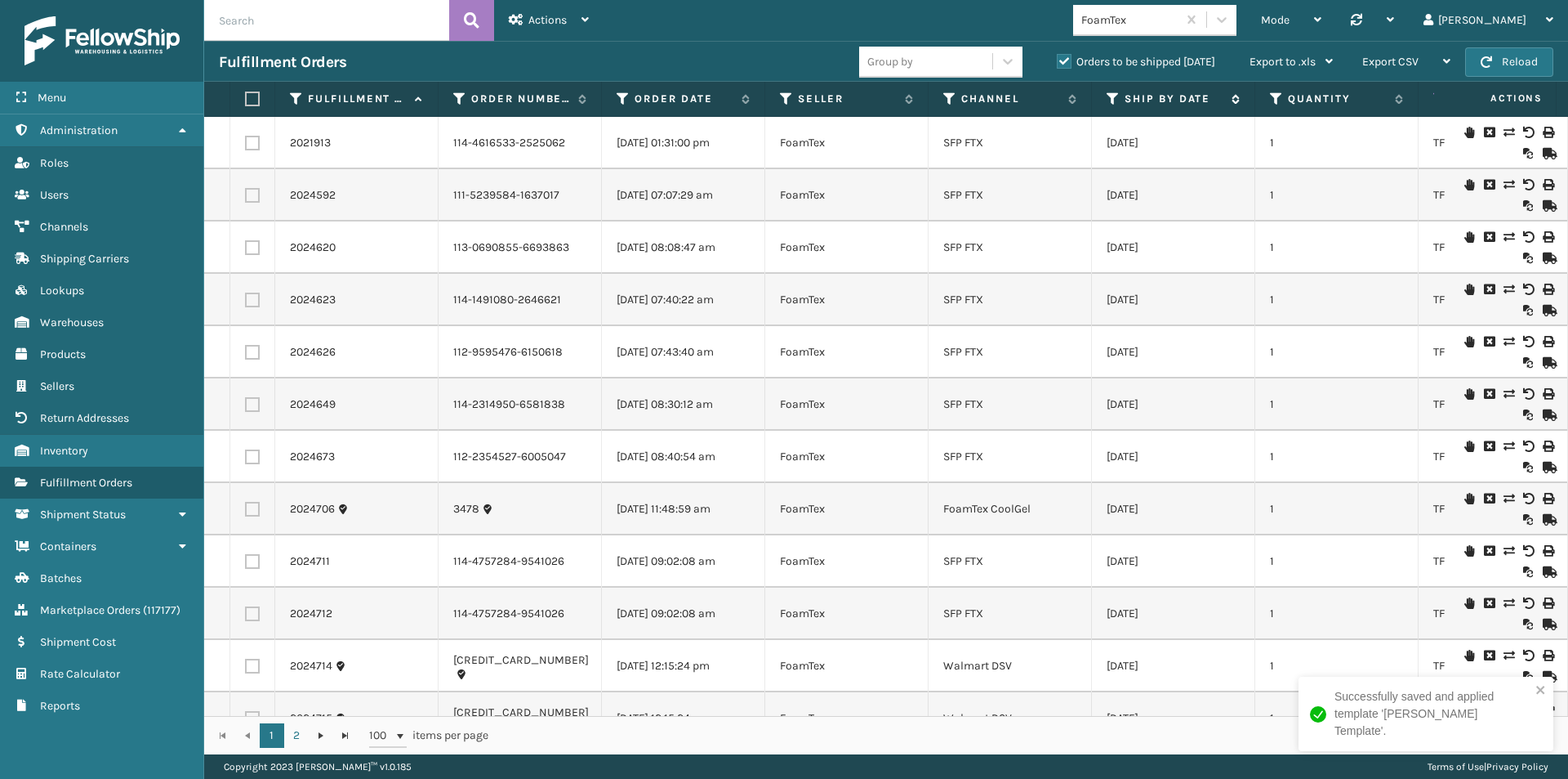
click at [1114, 97] on icon at bounding box center [1112, 99] width 13 height 15
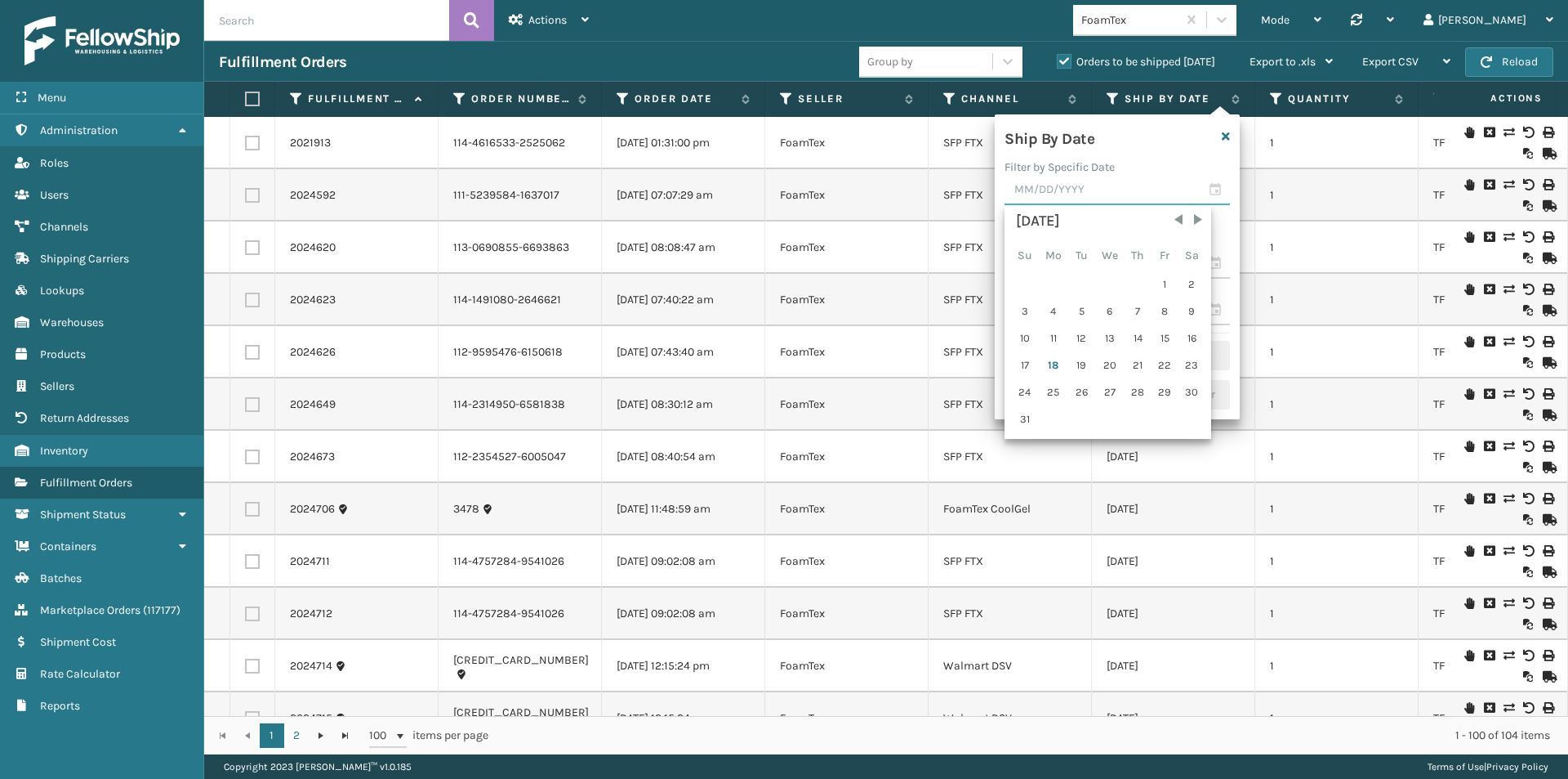
click at [1210, 185] on input "text" at bounding box center [1117, 190] width 226 height 29
click at [1025, 362] on div "17" at bounding box center [1024, 365] width 25 height 25
type input "08/17/2025"
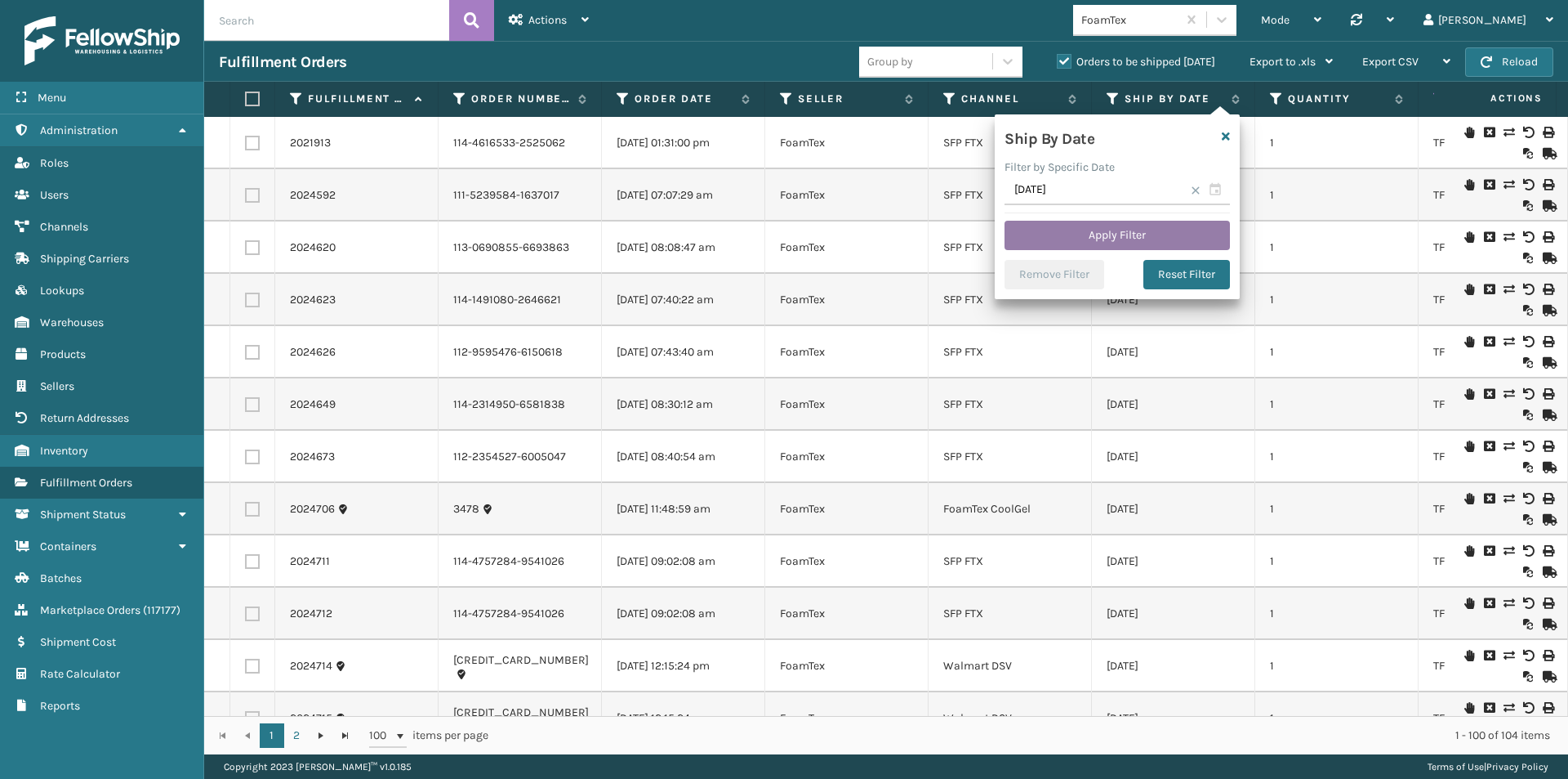
click at [1152, 238] on button "Apply Filter" at bounding box center [1117, 235] width 226 height 29
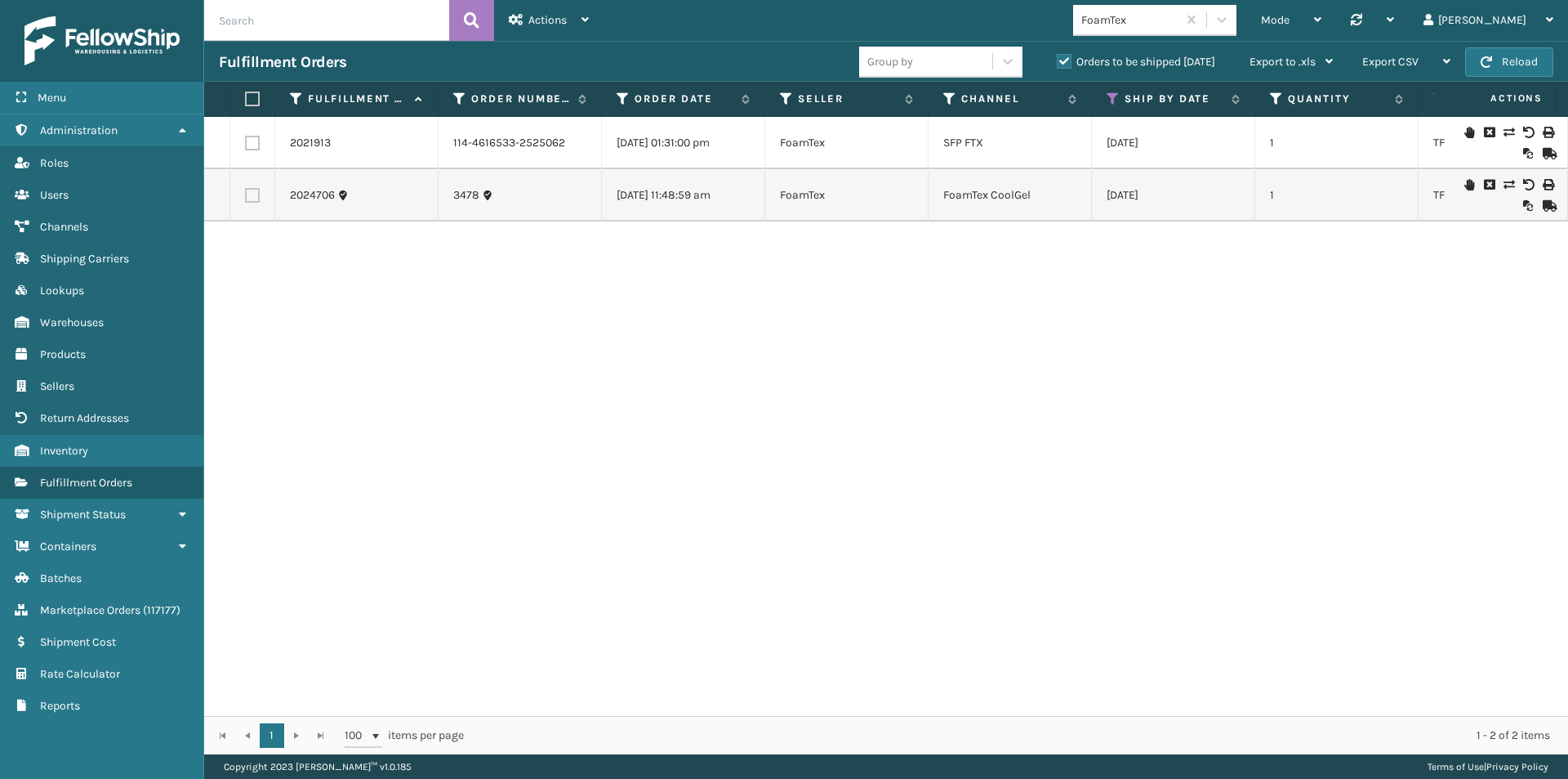
click at [1061, 61] on label "Orders to be shipped today" at bounding box center [1136, 62] width 159 height 14
click at [1057, 61] on input "Orders to be shipped today" at bounding box center [1057, 57] width 1 height 11
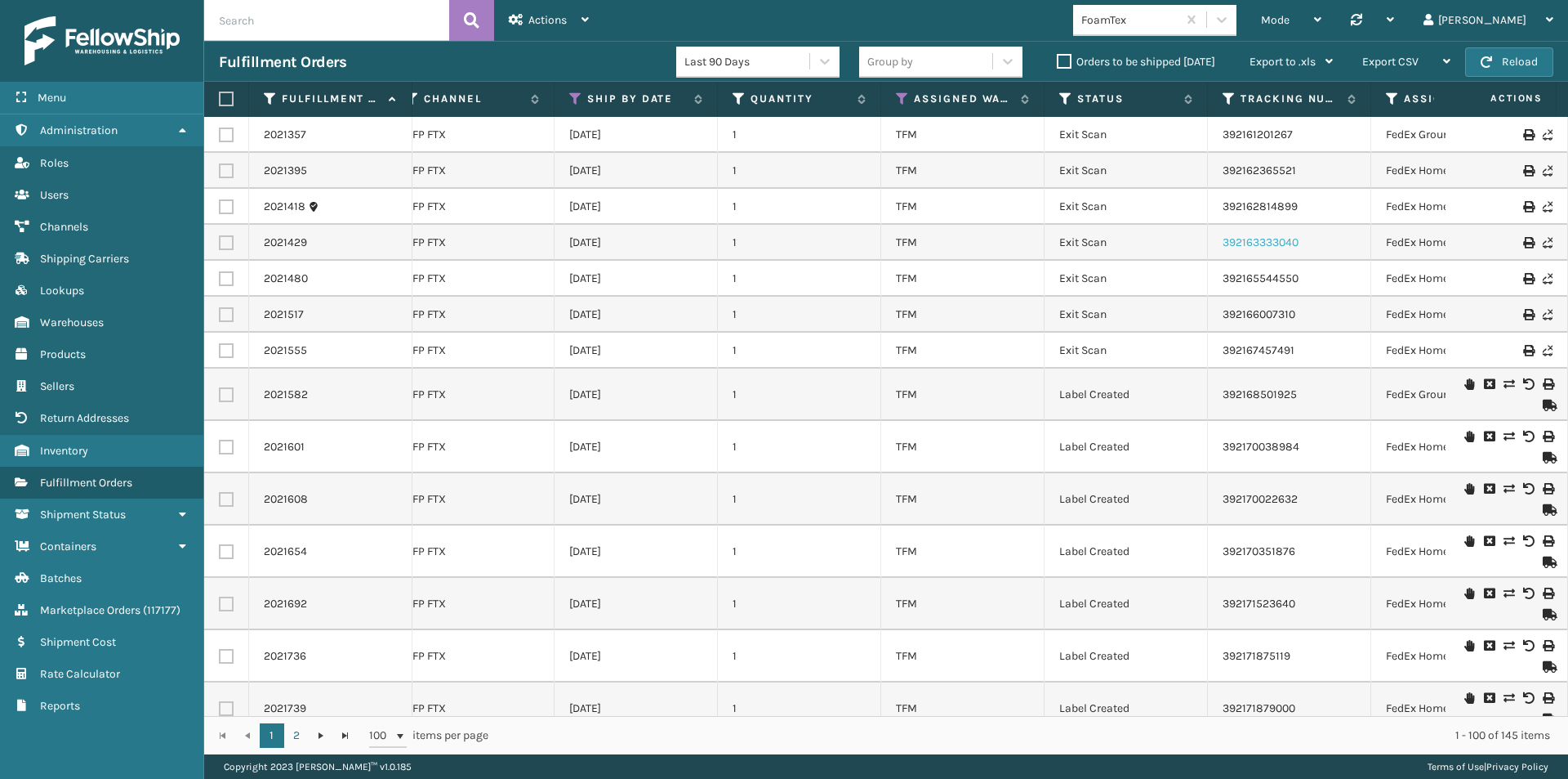
click at [1249, 240] on link "392163333040" at bounding box center [1261, 243] width 76 height 14
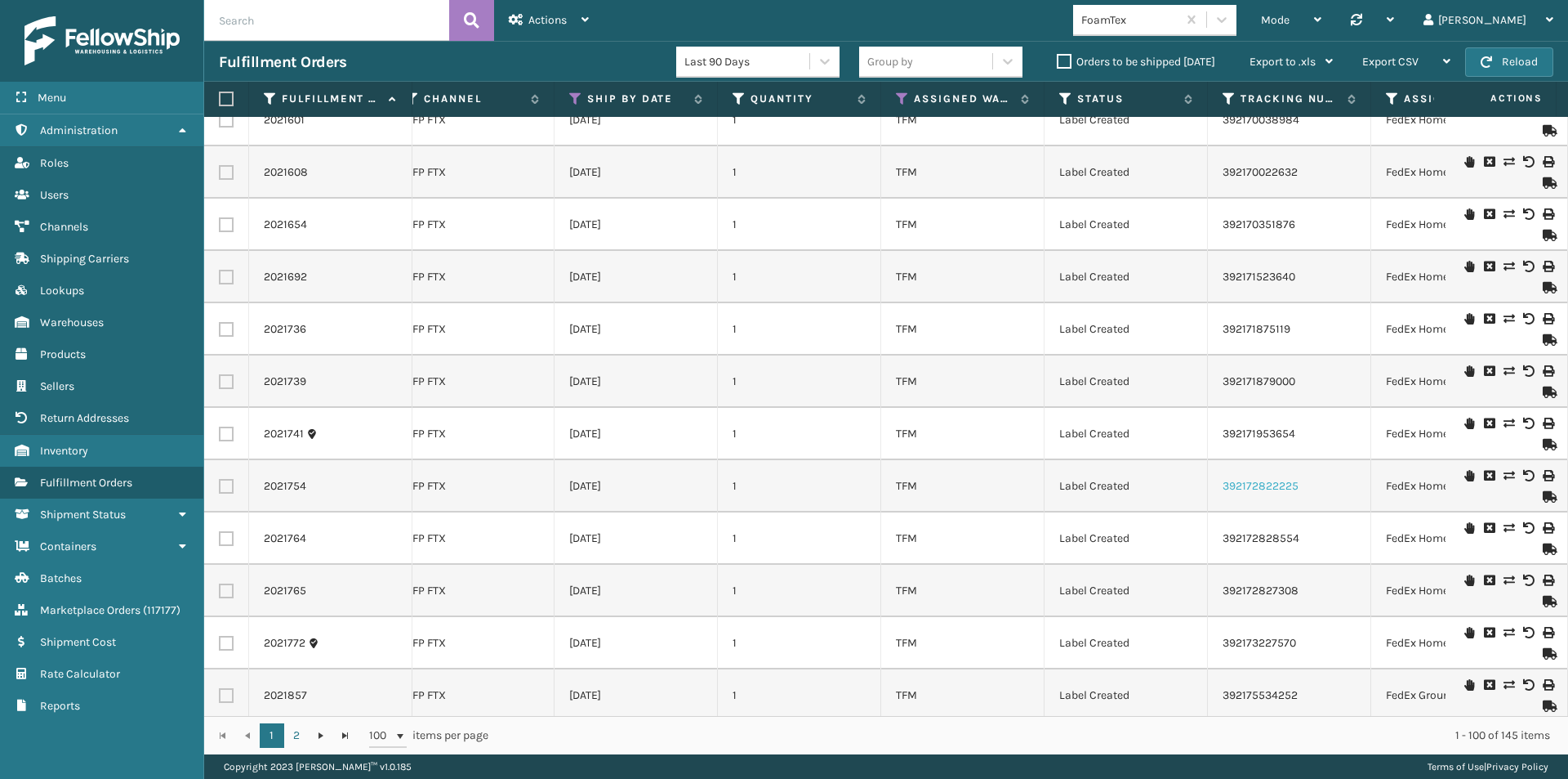
click at [1239, 489] on link "392172822225" at bounding box center [1261, 485] width 76 height 14
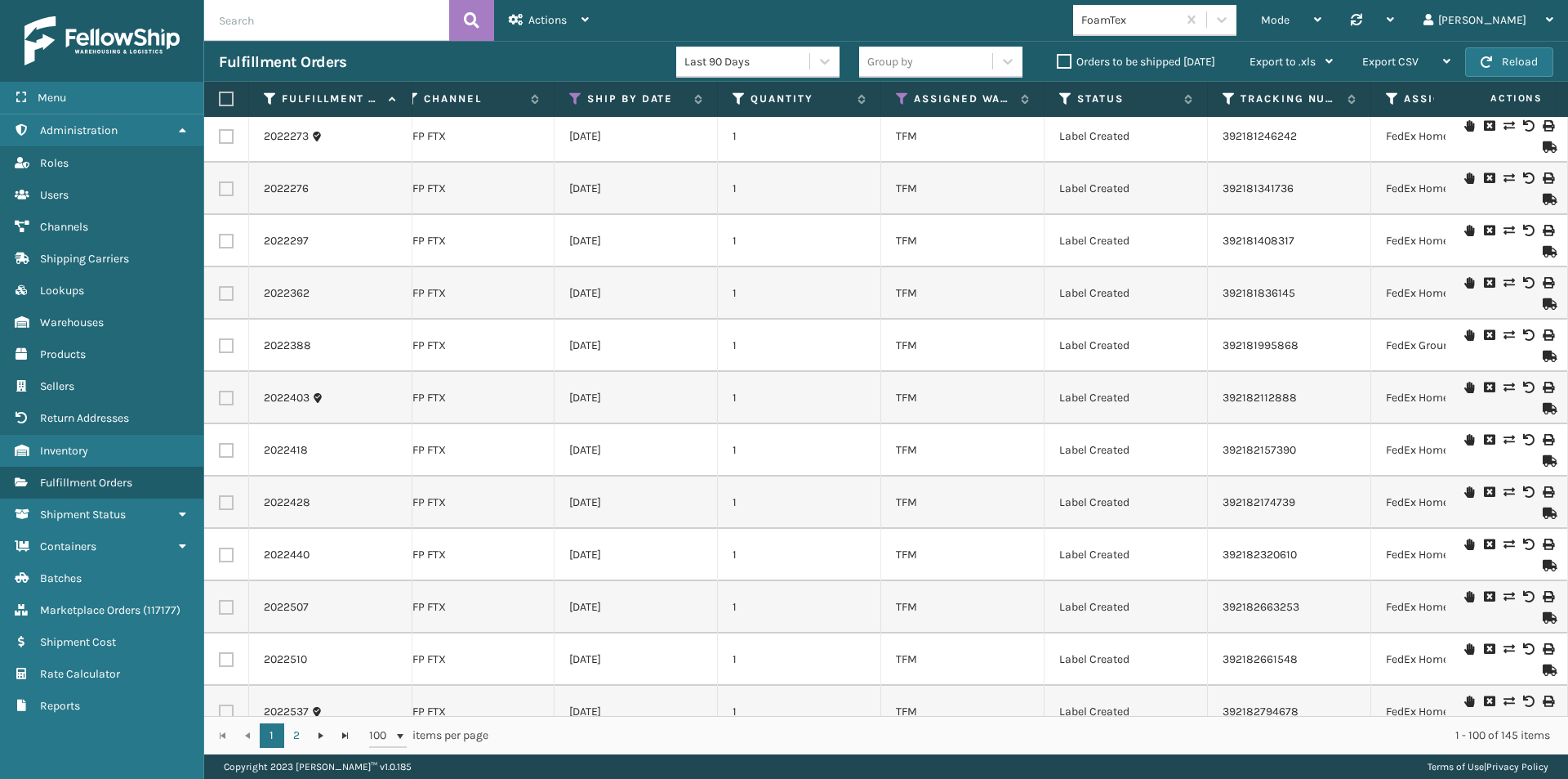
scroll to position [2124, 537]
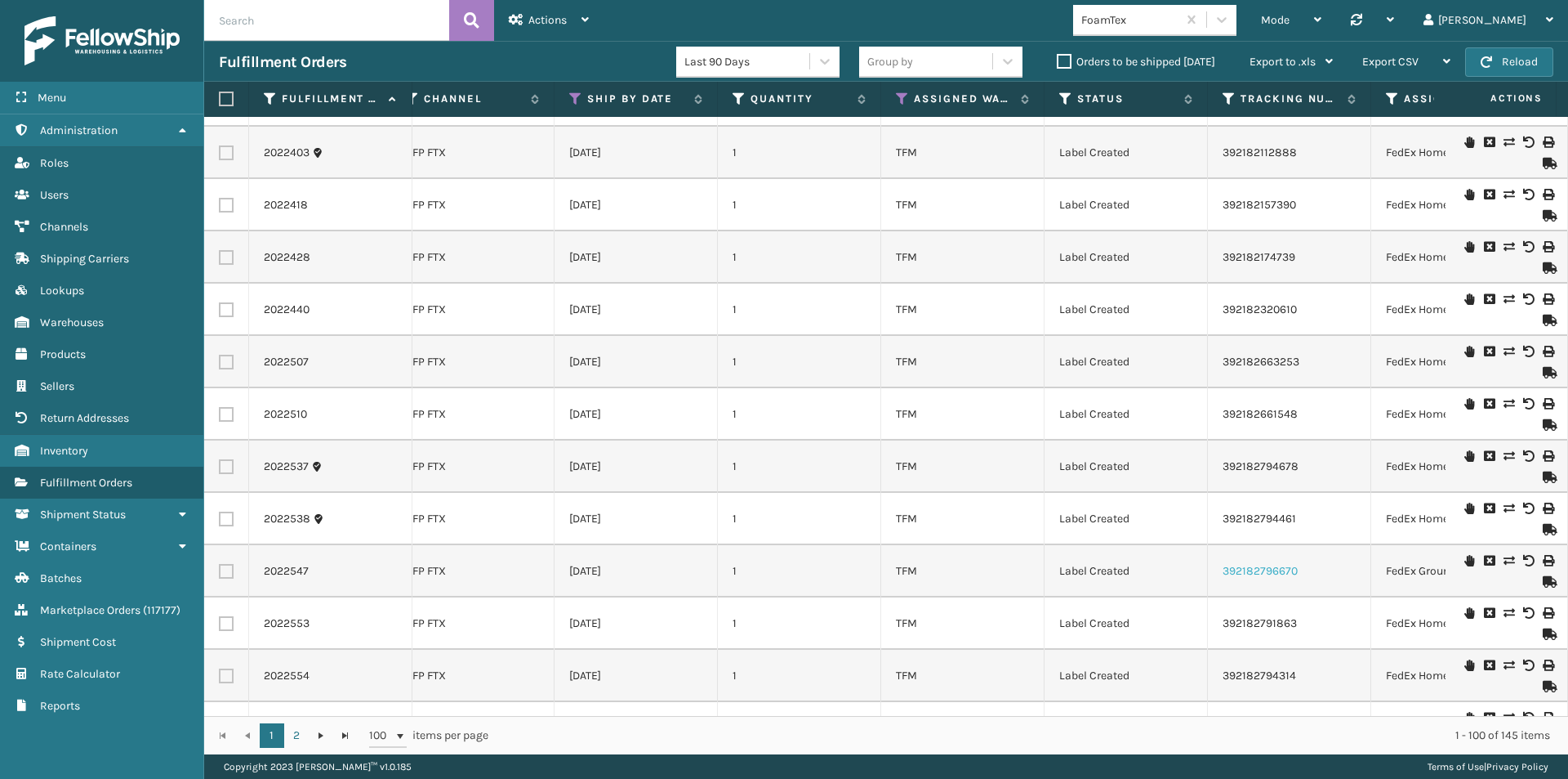
click at [1247, 572] on link "392182796670" at bounding box center [1260, 570] width 75 height 14
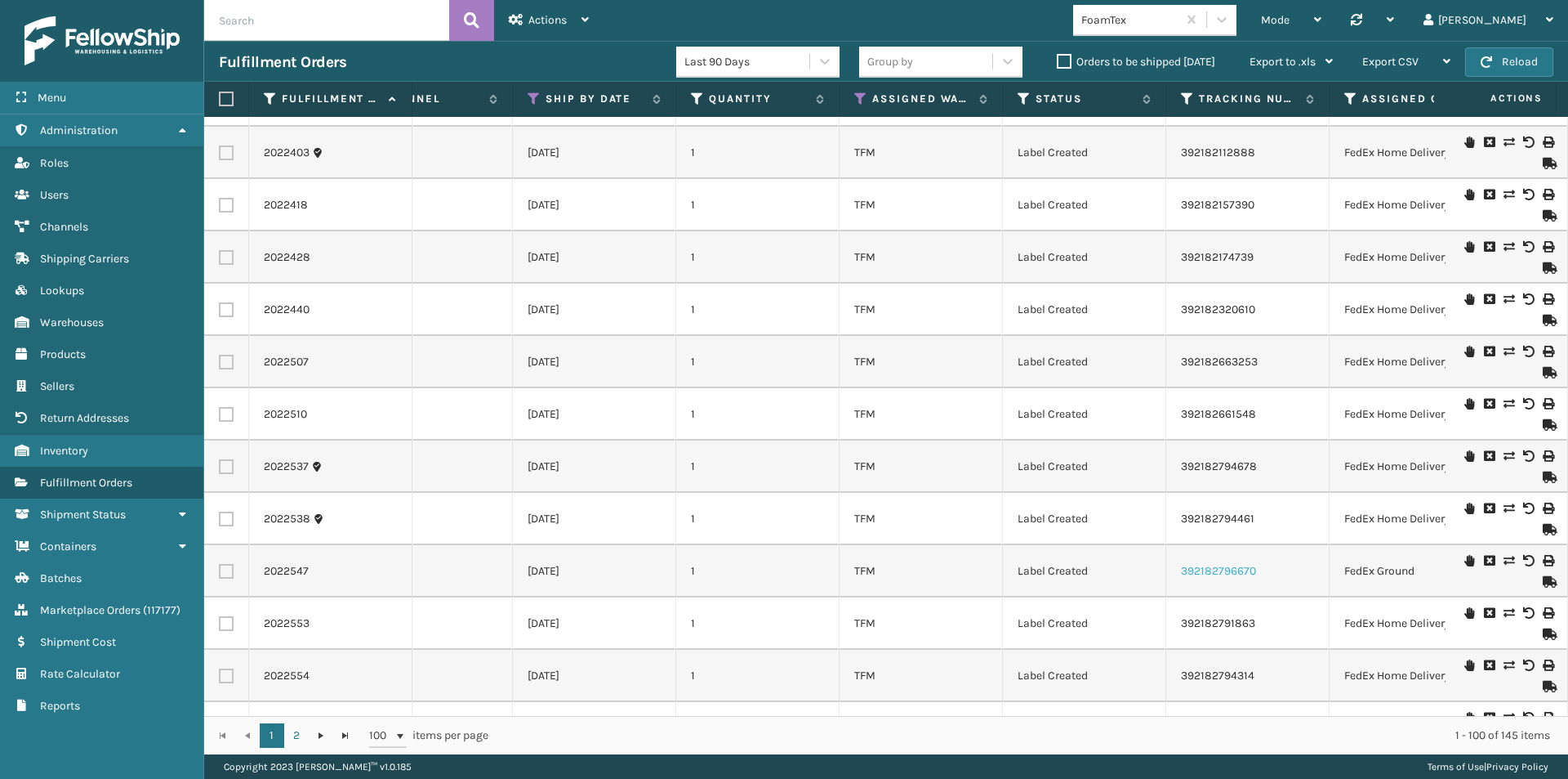
scroll to position [0, 566]
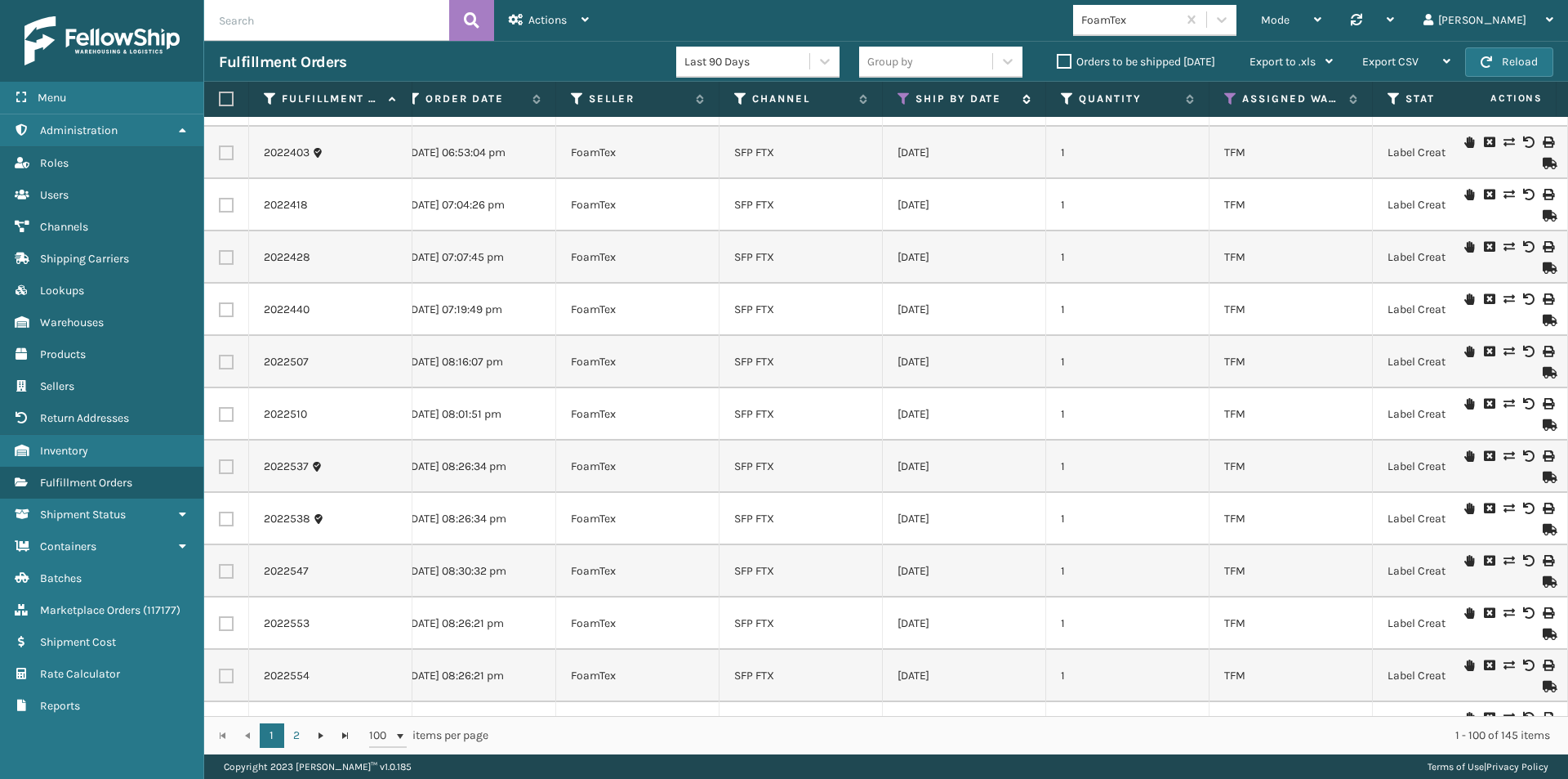
click at [904, 97] on icon at bounding box center [903, 99] width 13 height 15
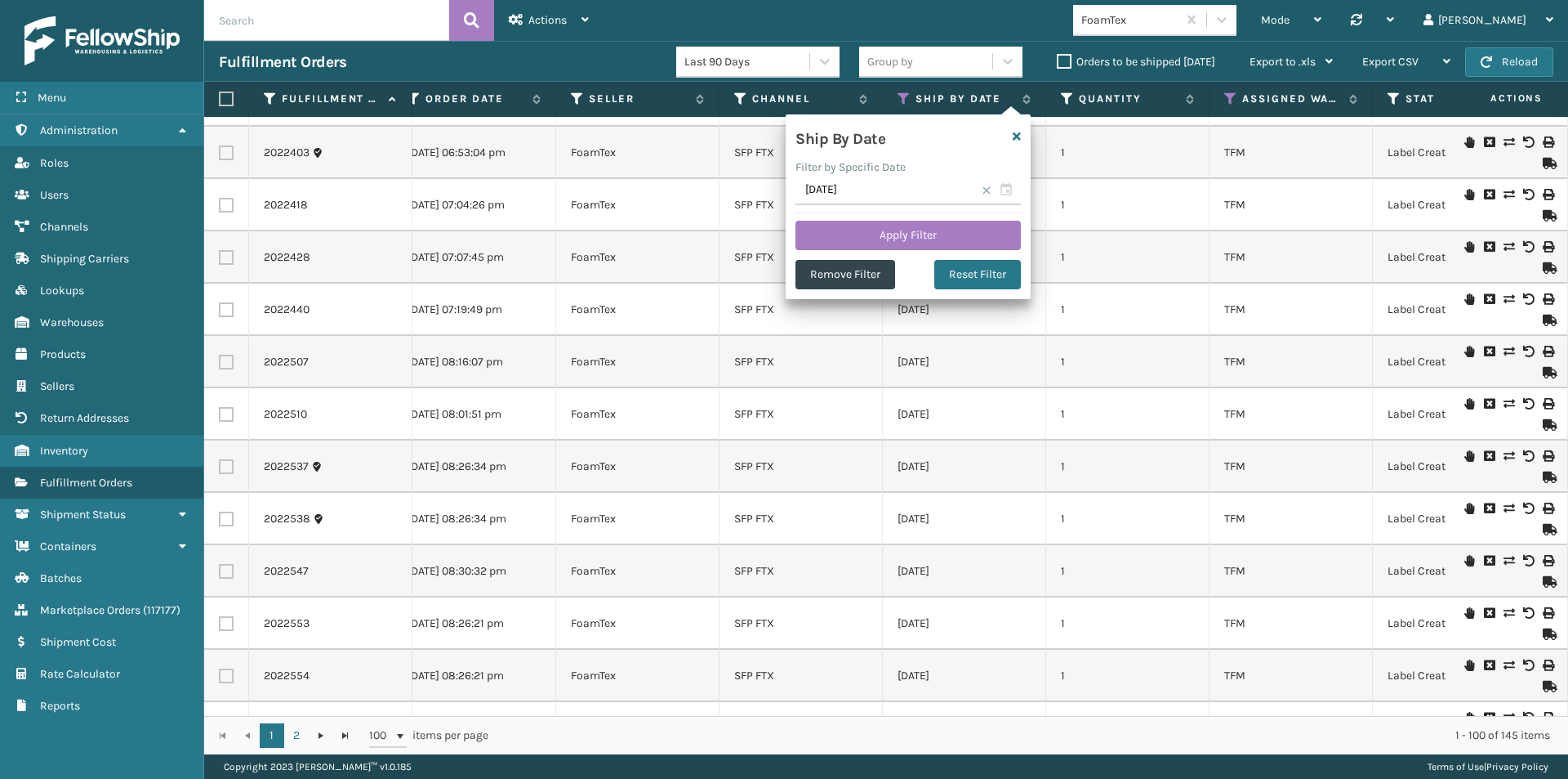
click at [987, 194] on span at bounding box center [986, 191] width 10 height 10
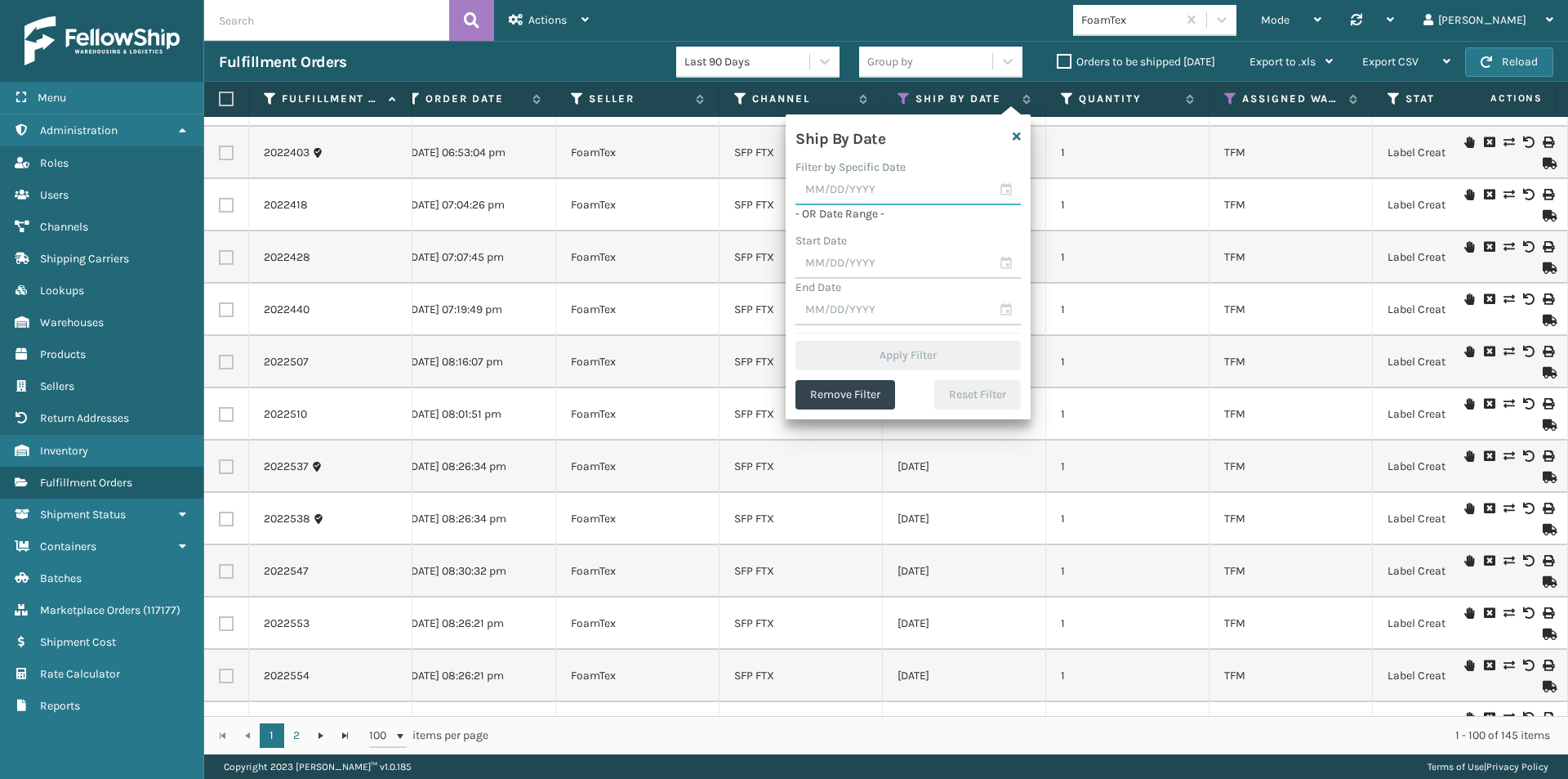
click at [1003, 192] on input "text" at bounding box center [908, 190] width 226 height 29
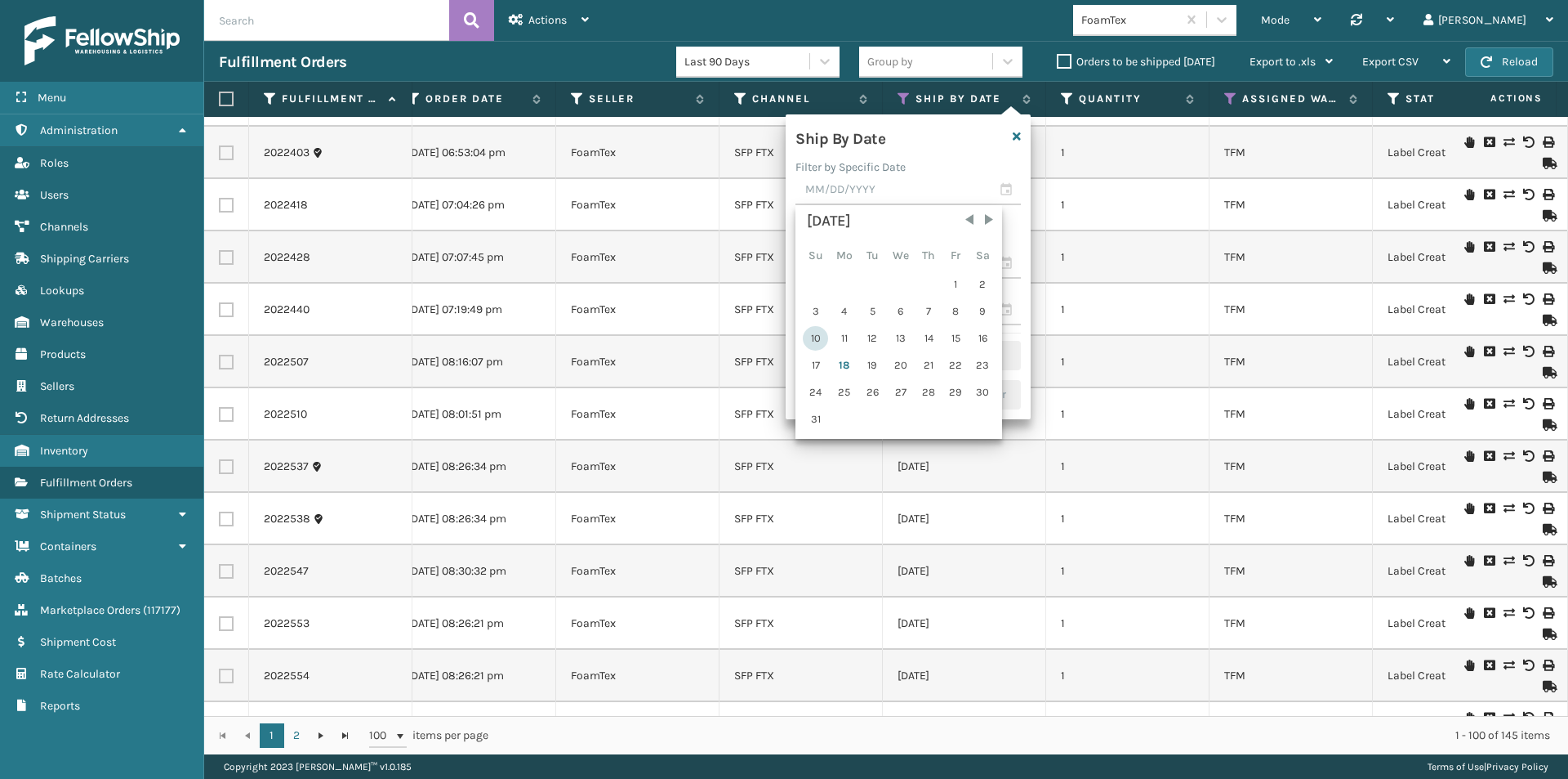
click at [813, 339] on div "10" at bounding box center [814, 338] width 25 height 25
type input "08/10/2025"
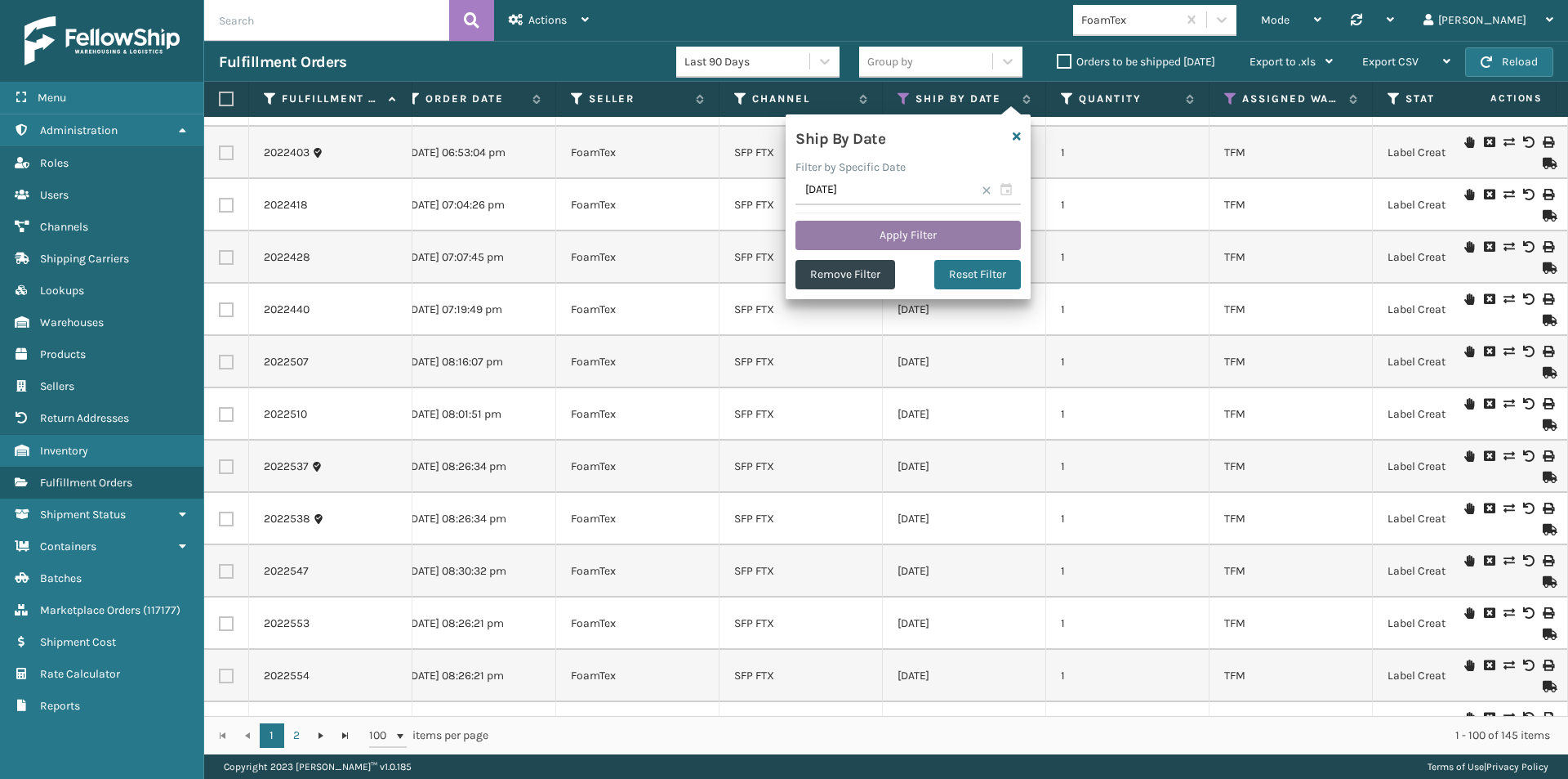
click at [882, 239] on button "Apply Filter" at bounding box center [908, 235] width 226 height 29
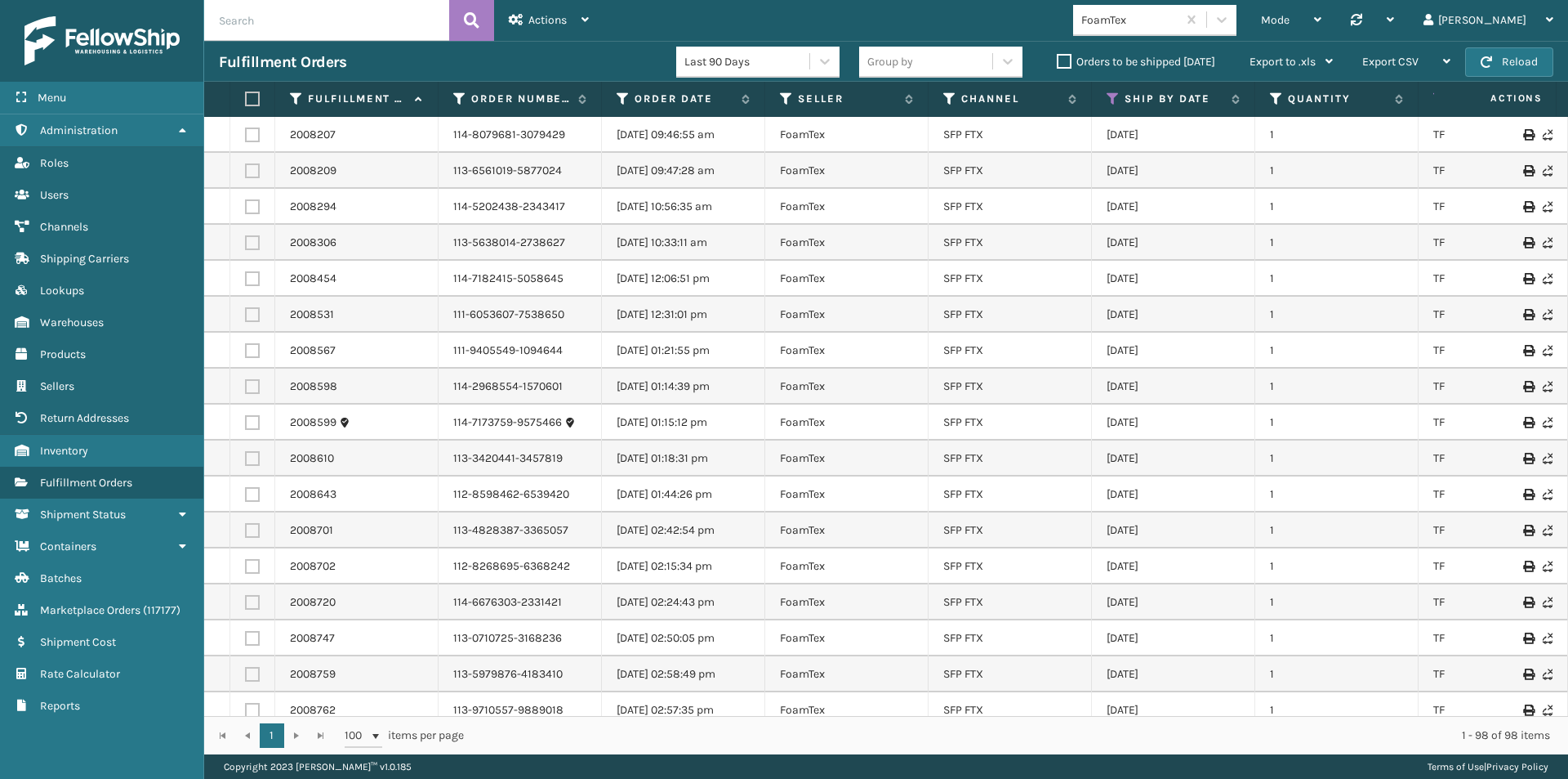
scroll to position [0, 121]
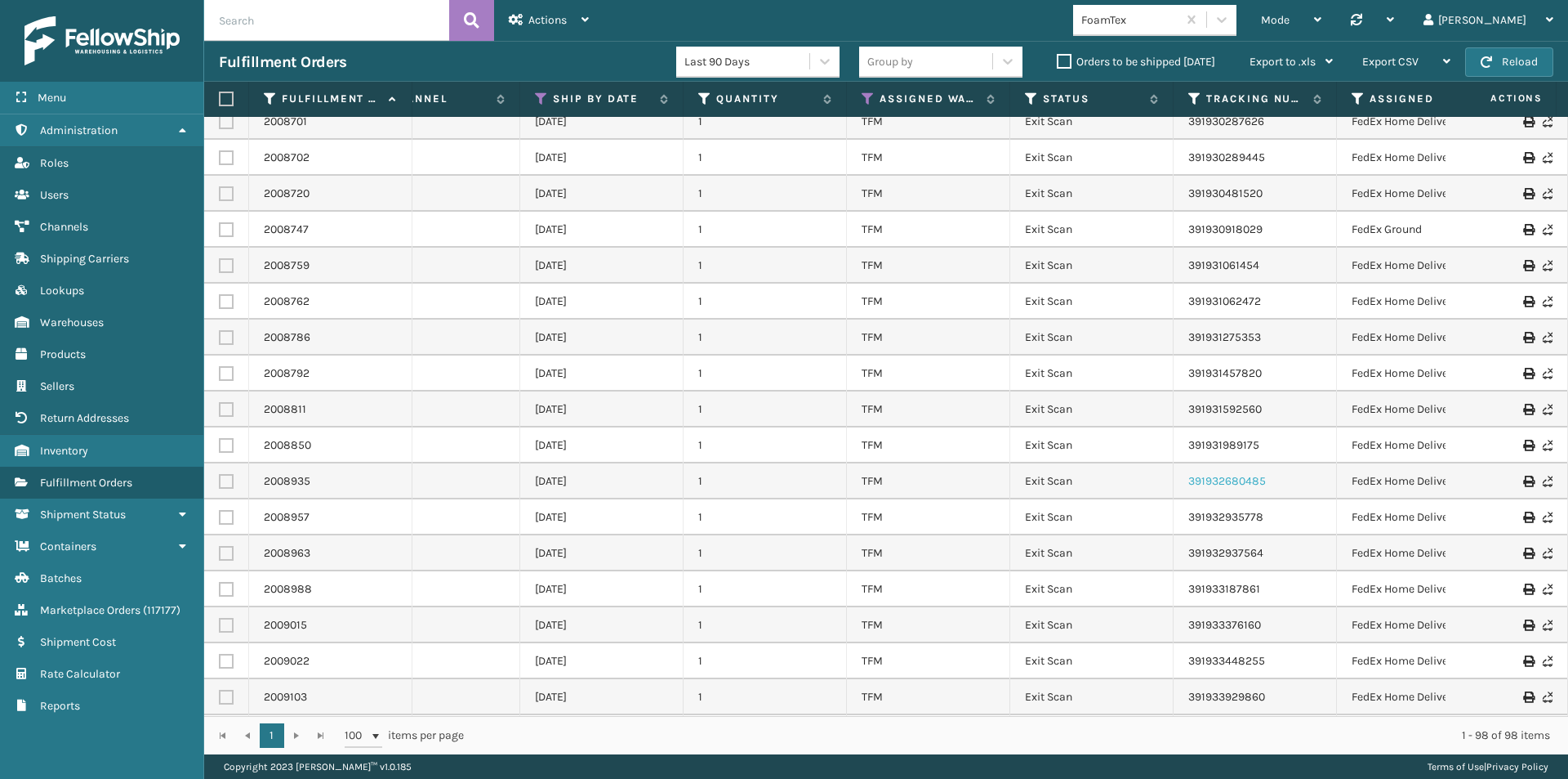
click at [1221, 482] on link "391932680485" at bounding box center [1227, 480] width 78 height 14
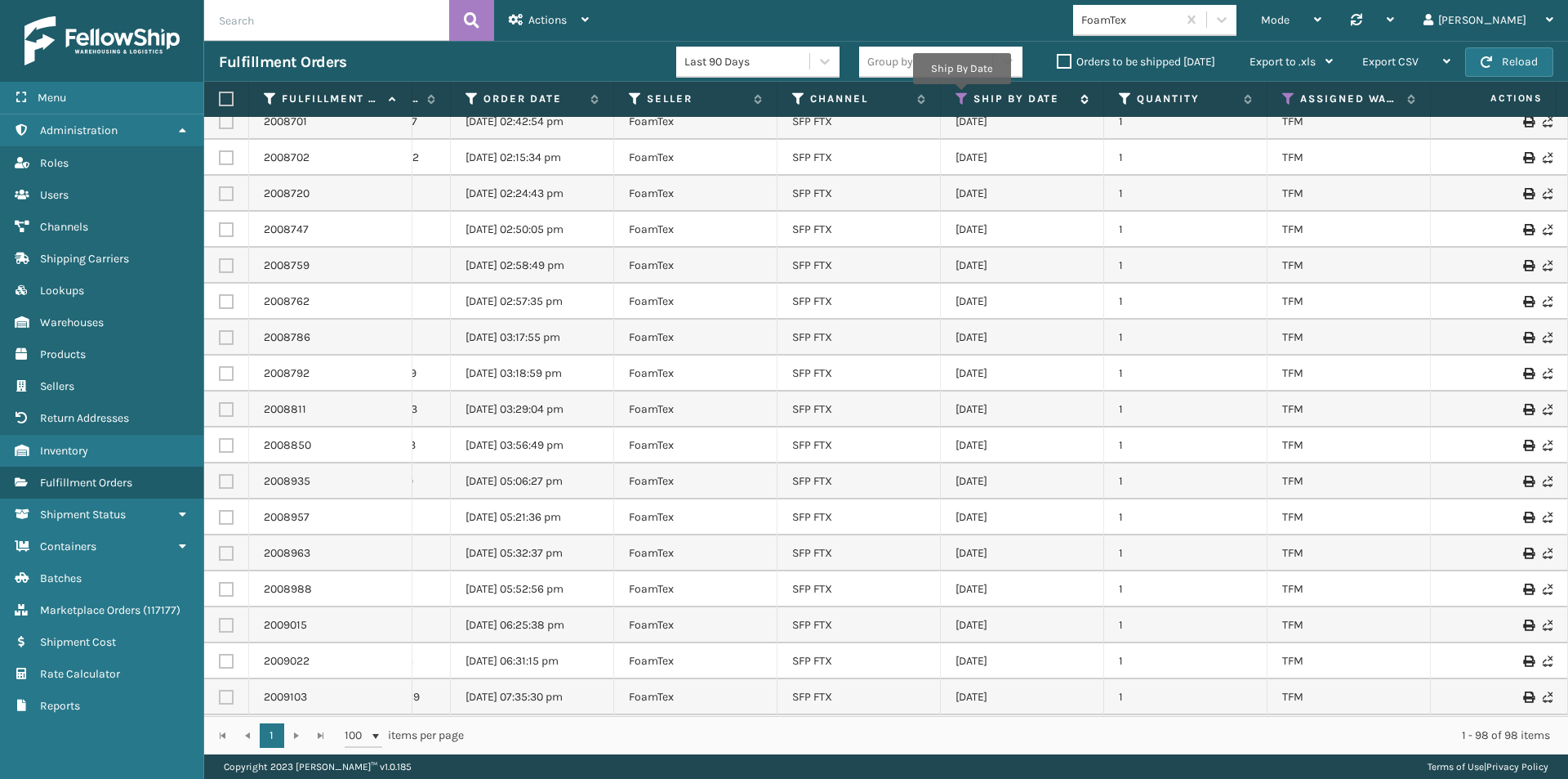
click at [961, 95] on icon at bounding box center [961, 99] width 13 height 15
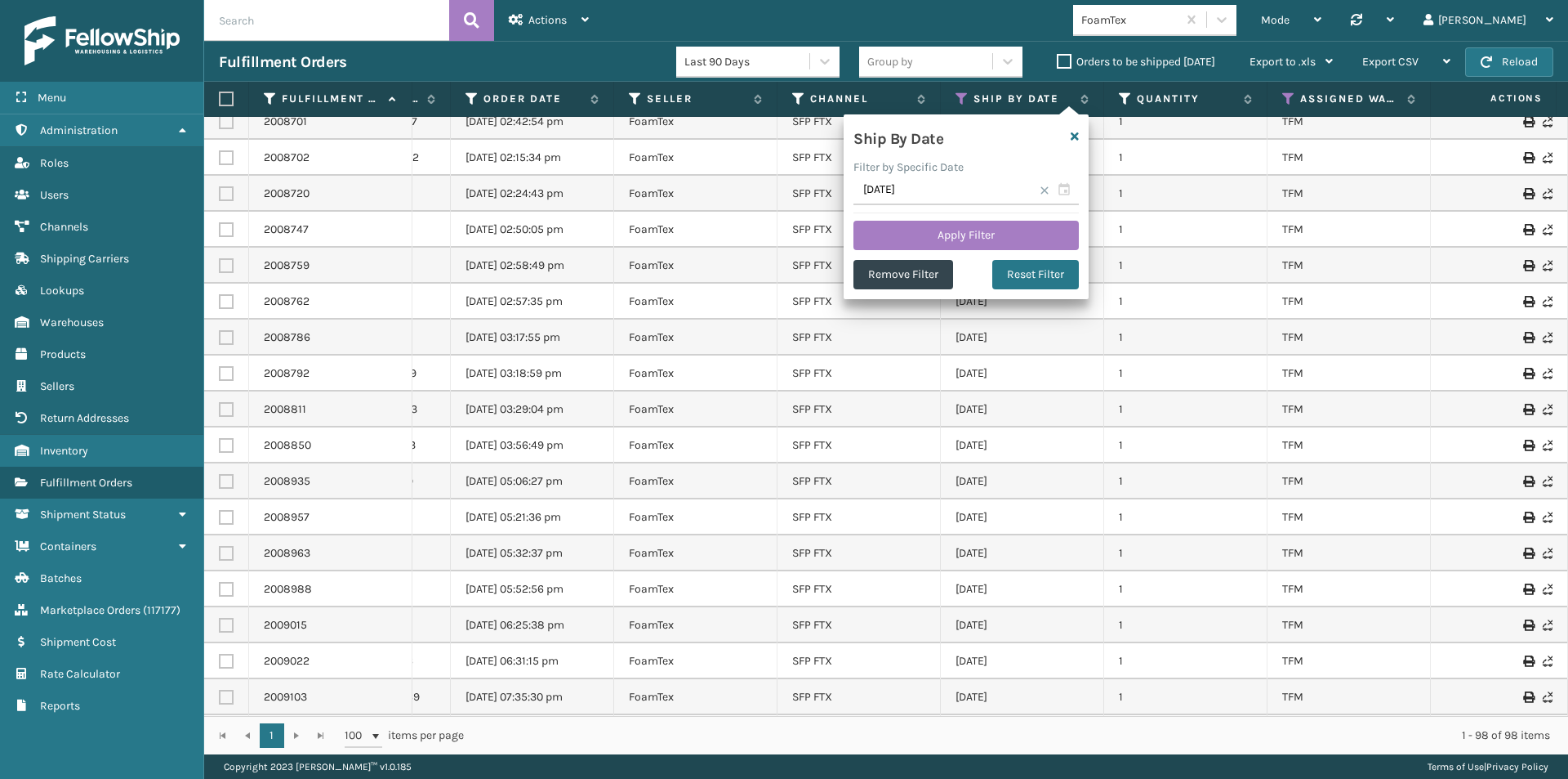
click at [1042, 192] on span at bounding box center [1044, 191] width 10 height 10
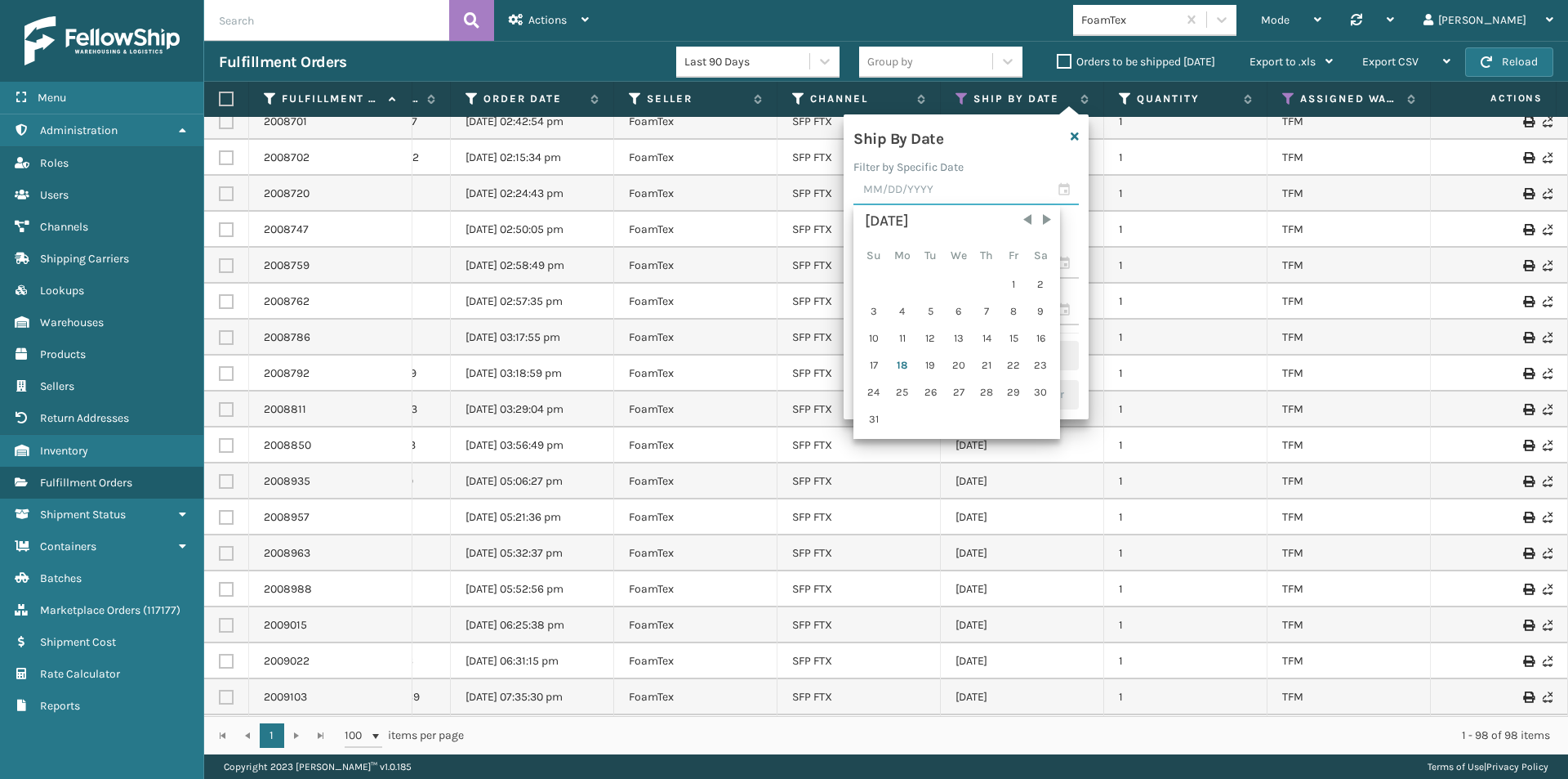
click at [1065, 188] on input "text" at bounding box center [966, 190] width 226 height 29
click at [868, 304] on div "3" at bounding box center [872, 311] width 25 height 25
type input "08/03/2025"
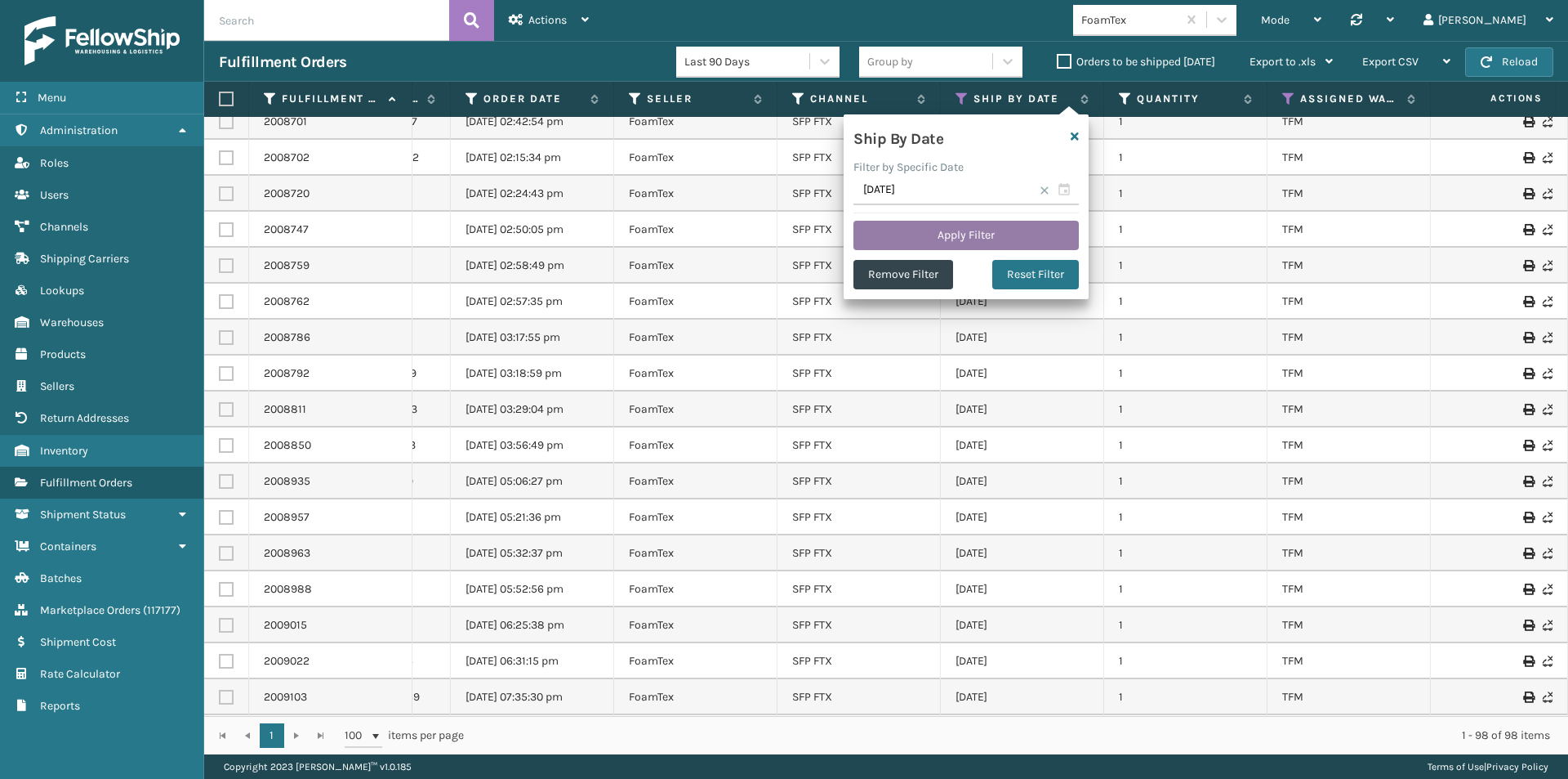
click at [949, 233] on button "Apply Filter" at bounding box center [966, 235] width 226 height 29
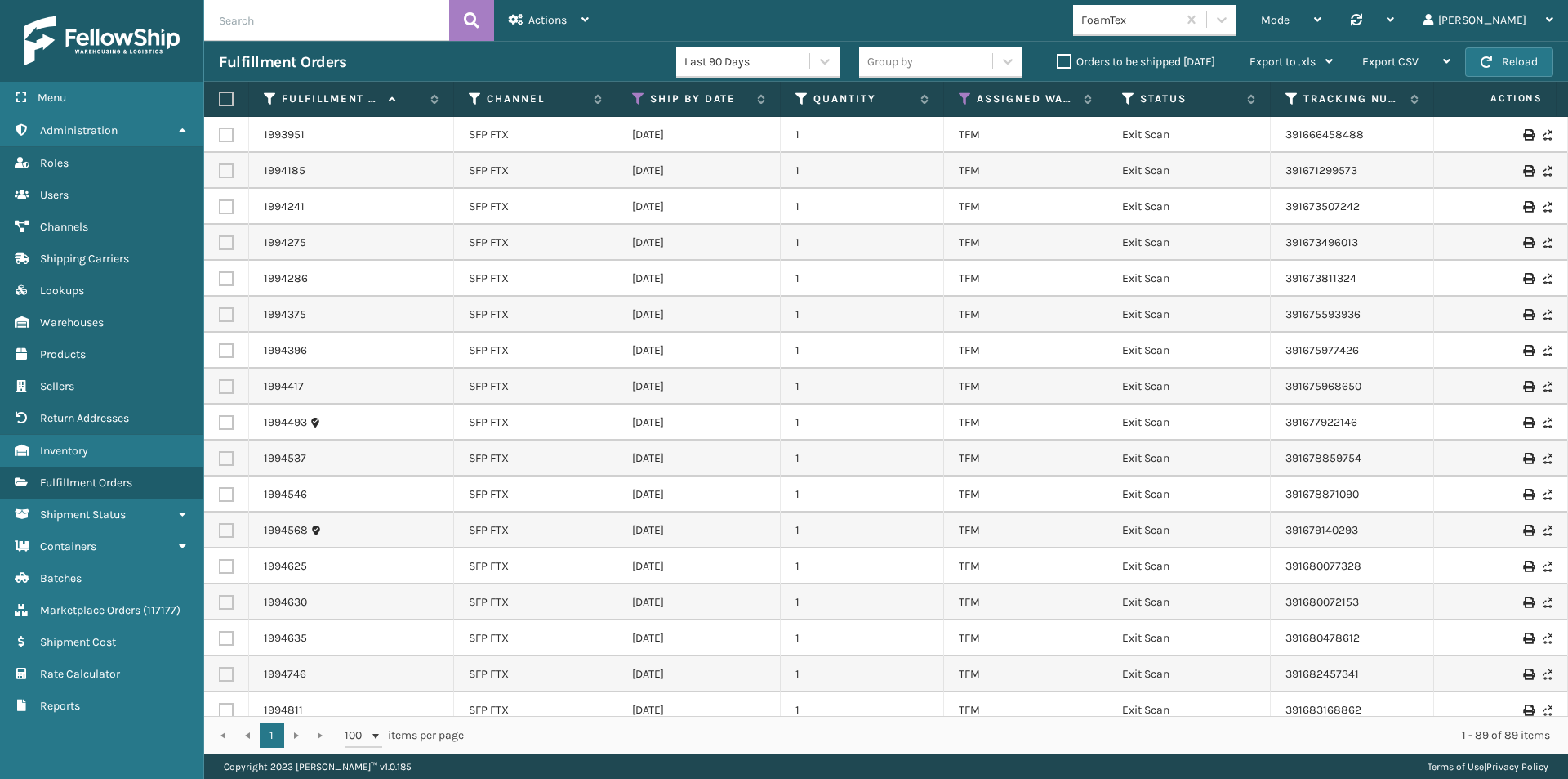
scroll to position [0, 572]
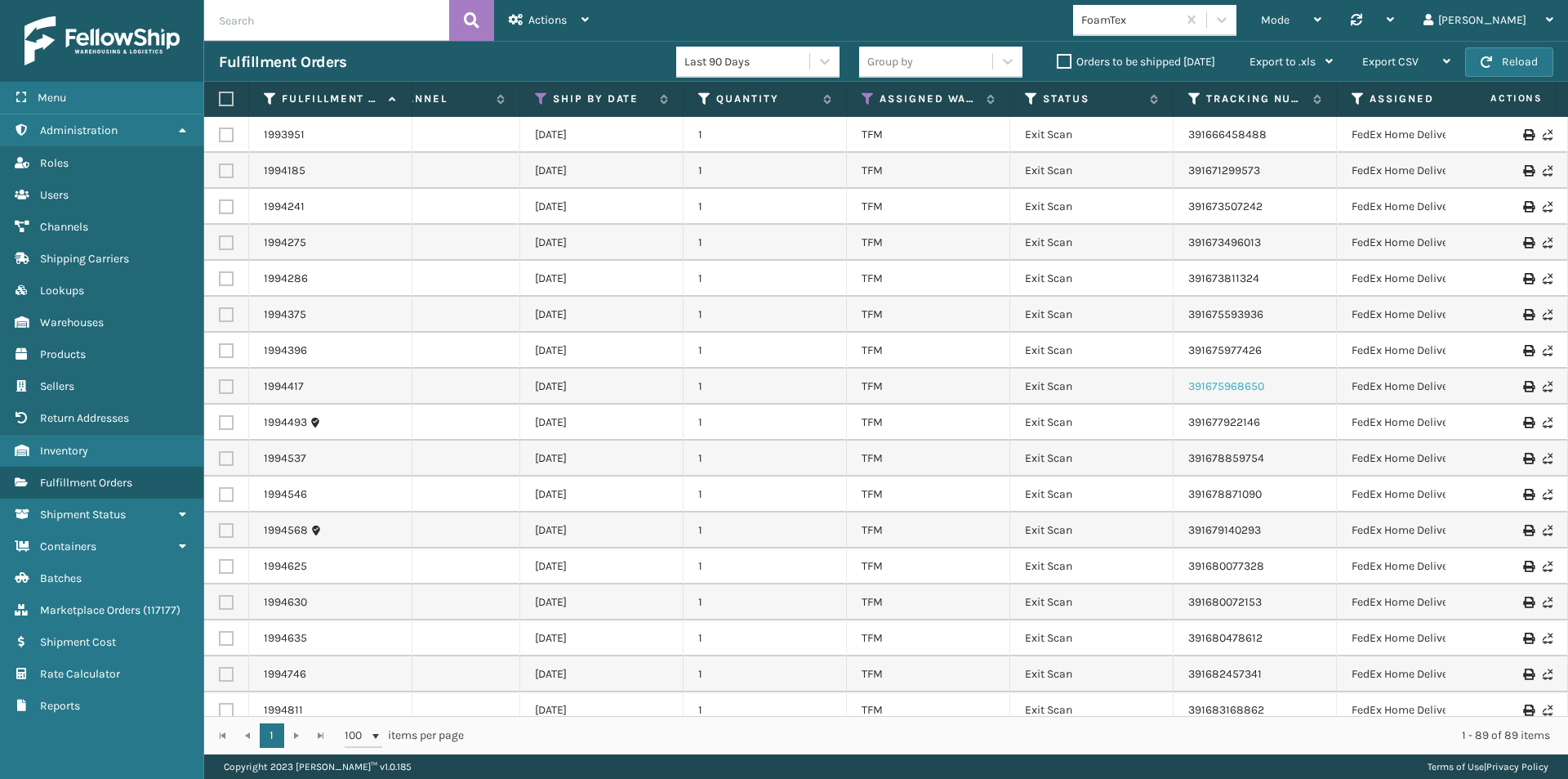
click at [1244, 385] on link "391675968650" at bounding box center [1226, 387] width 76 height 14
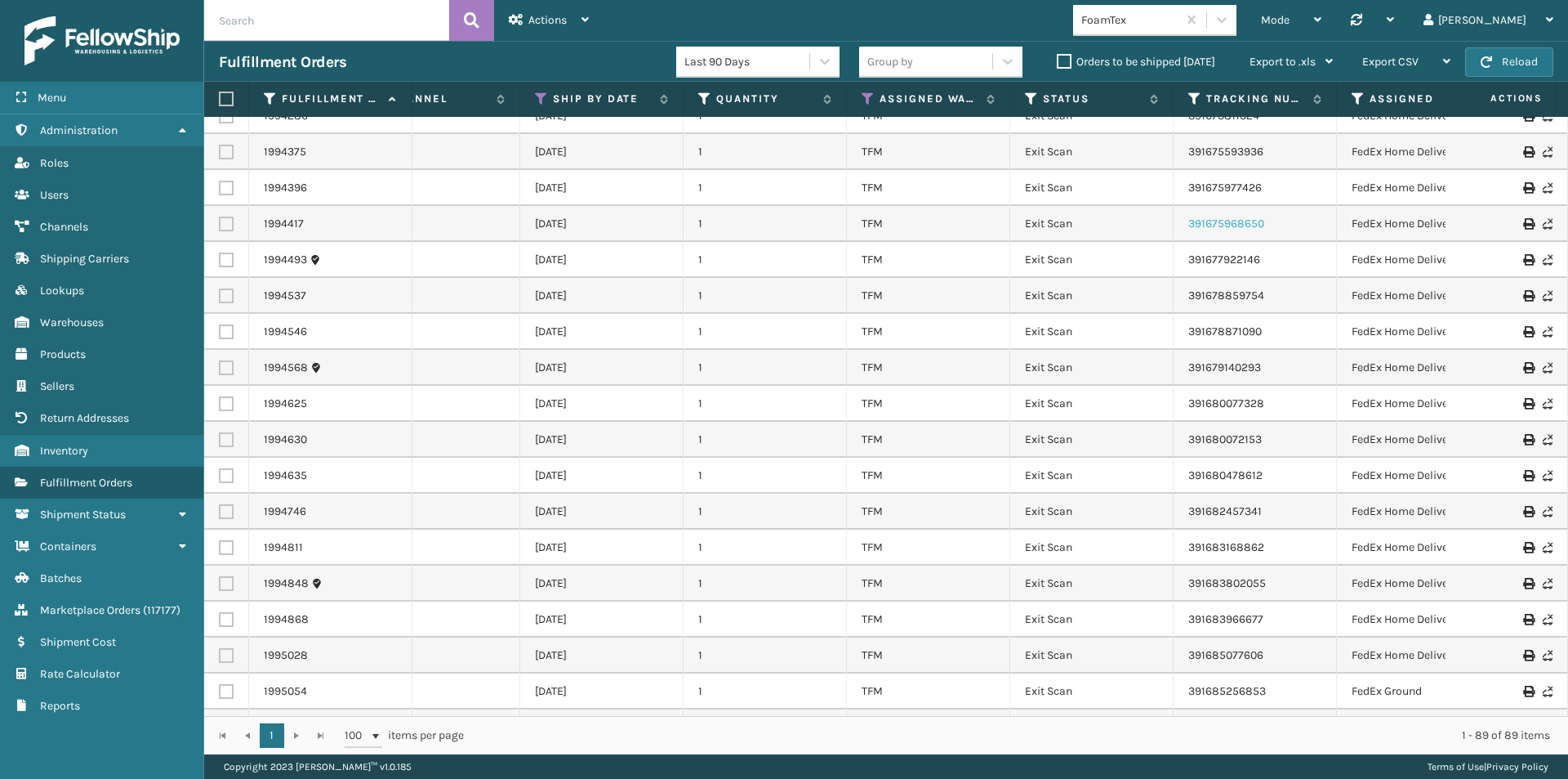
scroll to position [164, 572]
click at [1241, 545] on link "391683168862" at bounding box center [1226, 546] width 76 height 14
click at [864, 96] on icon at bounding box center [867, 99] width 13 height 15
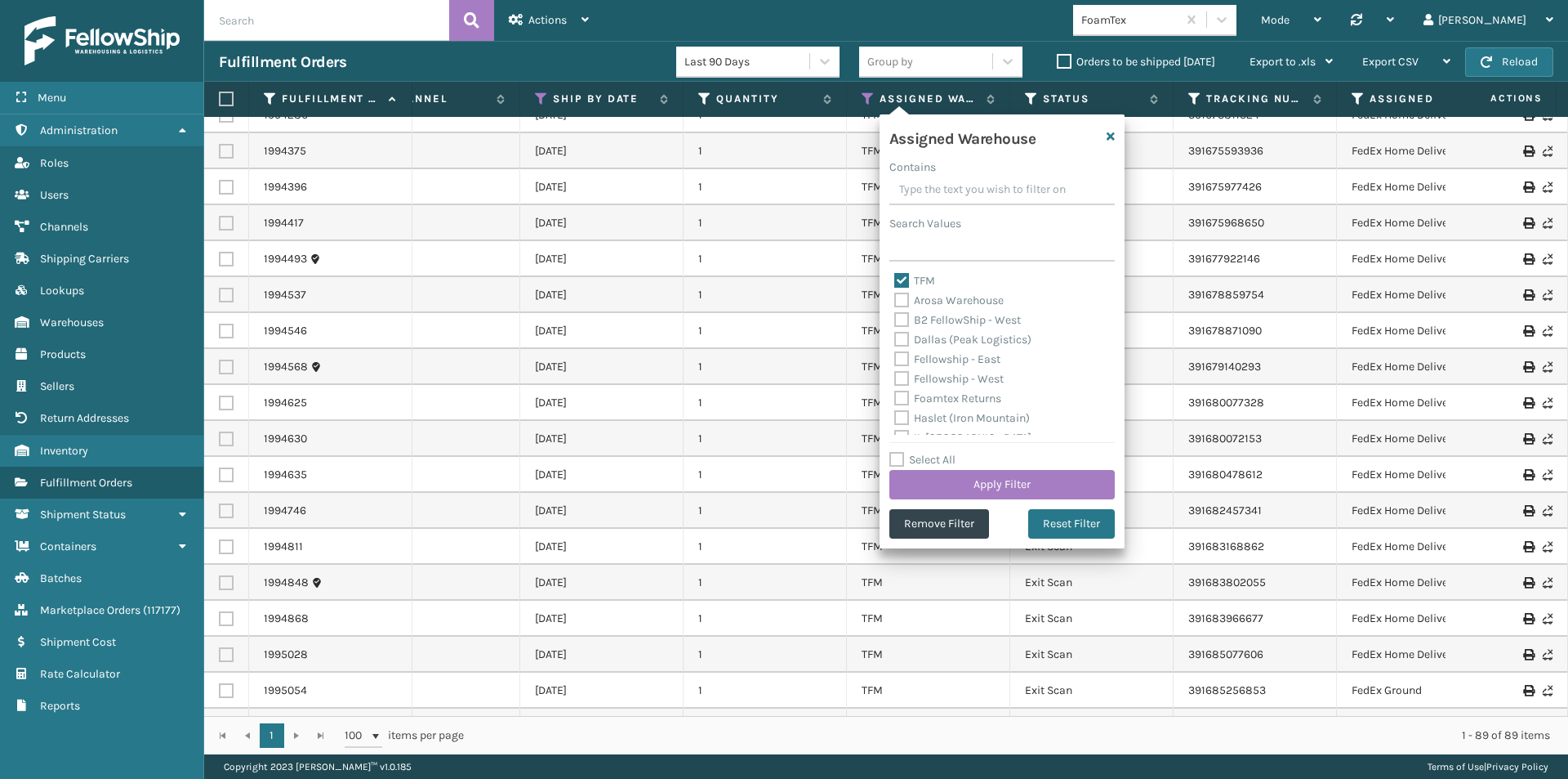
click at [901, 281] on label "TFM" at bounding box center [914, 281] width 41 height 14
click at [895, 281] on input "TFM" at bounding box center [894, 277] width 1 height 11
checkbox input "false"
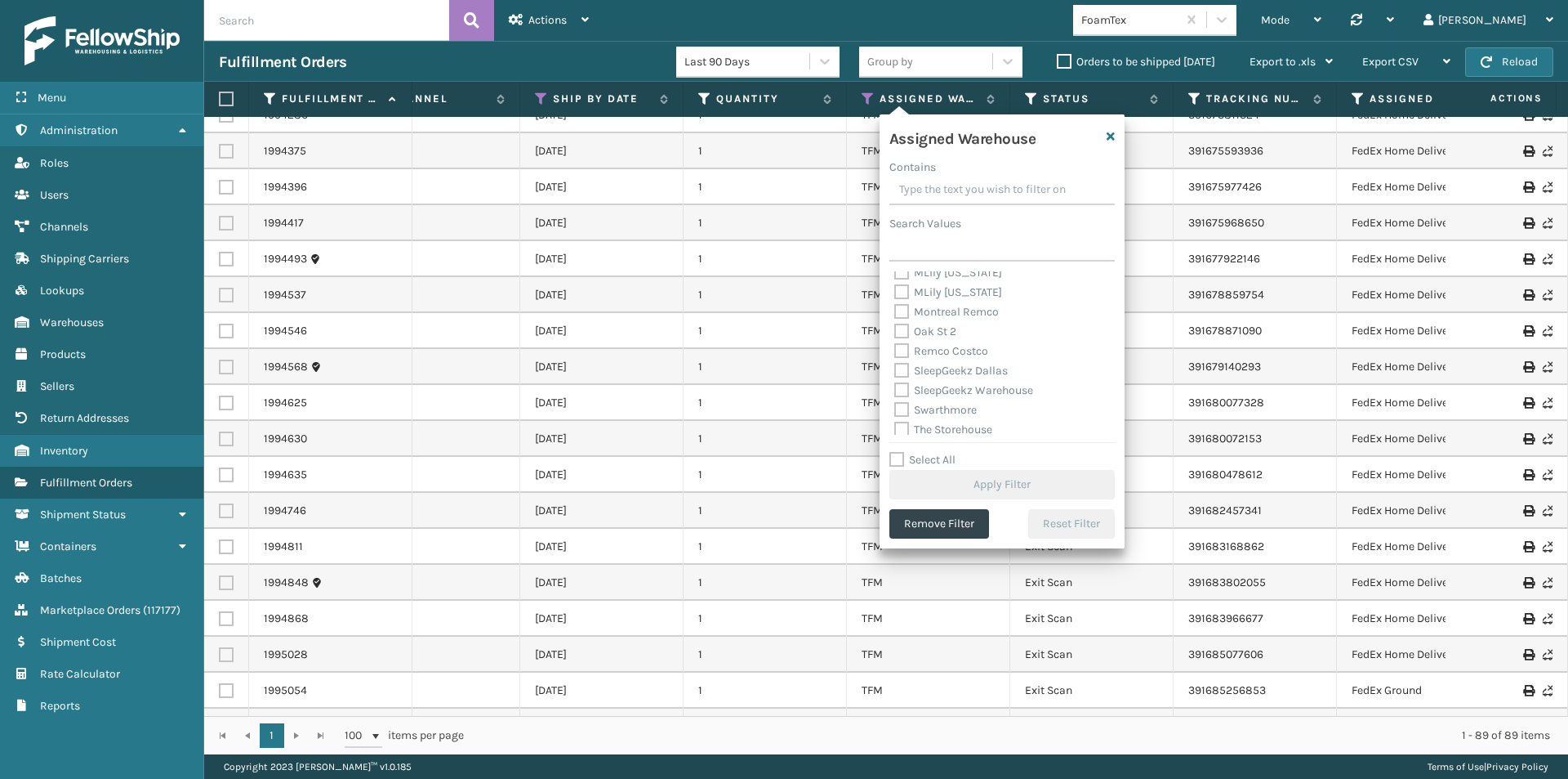
scroll to position [405, 0]
click at [1109, 136] on icon "button" at bounding box center [1110, 136] width 8 height 11
